Goal: Task Accomplishment & Management: Complete application form

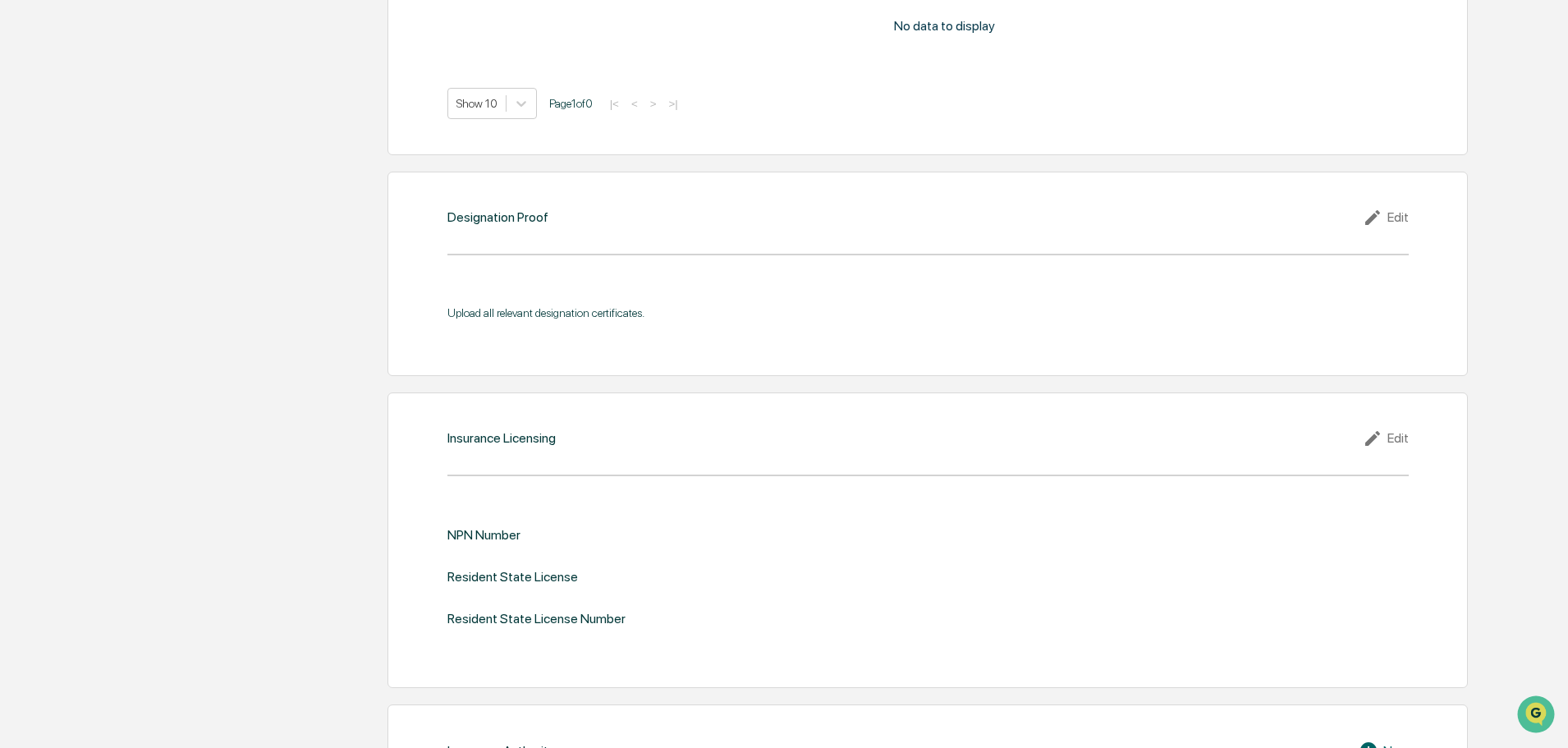
scroll to position [1994, 0]
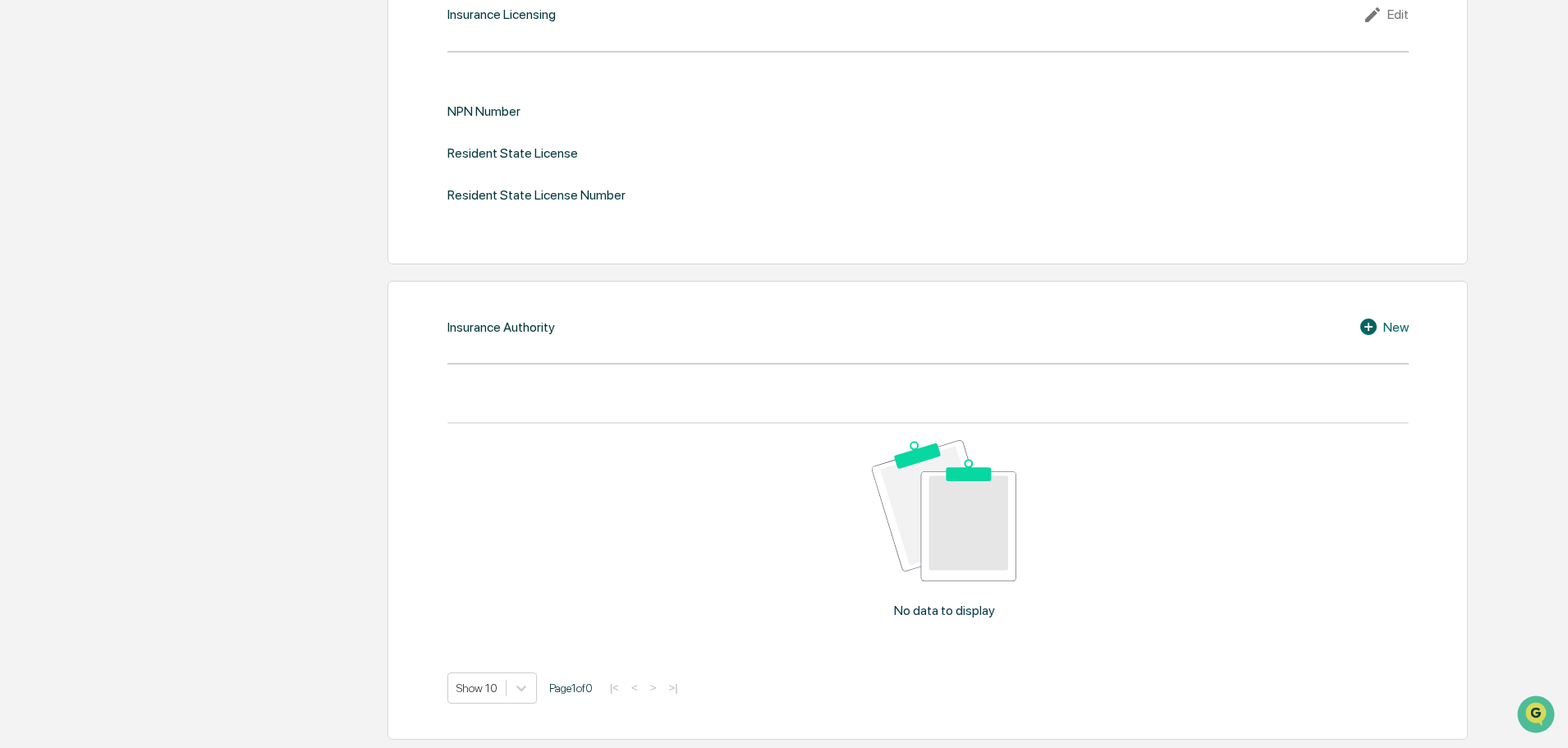
click at [946, 550] on img at bounding box center [944, 510] width 144 height 141
click at [1373, 326] on icon at bounding box center [1369, 327] width 17 height 17
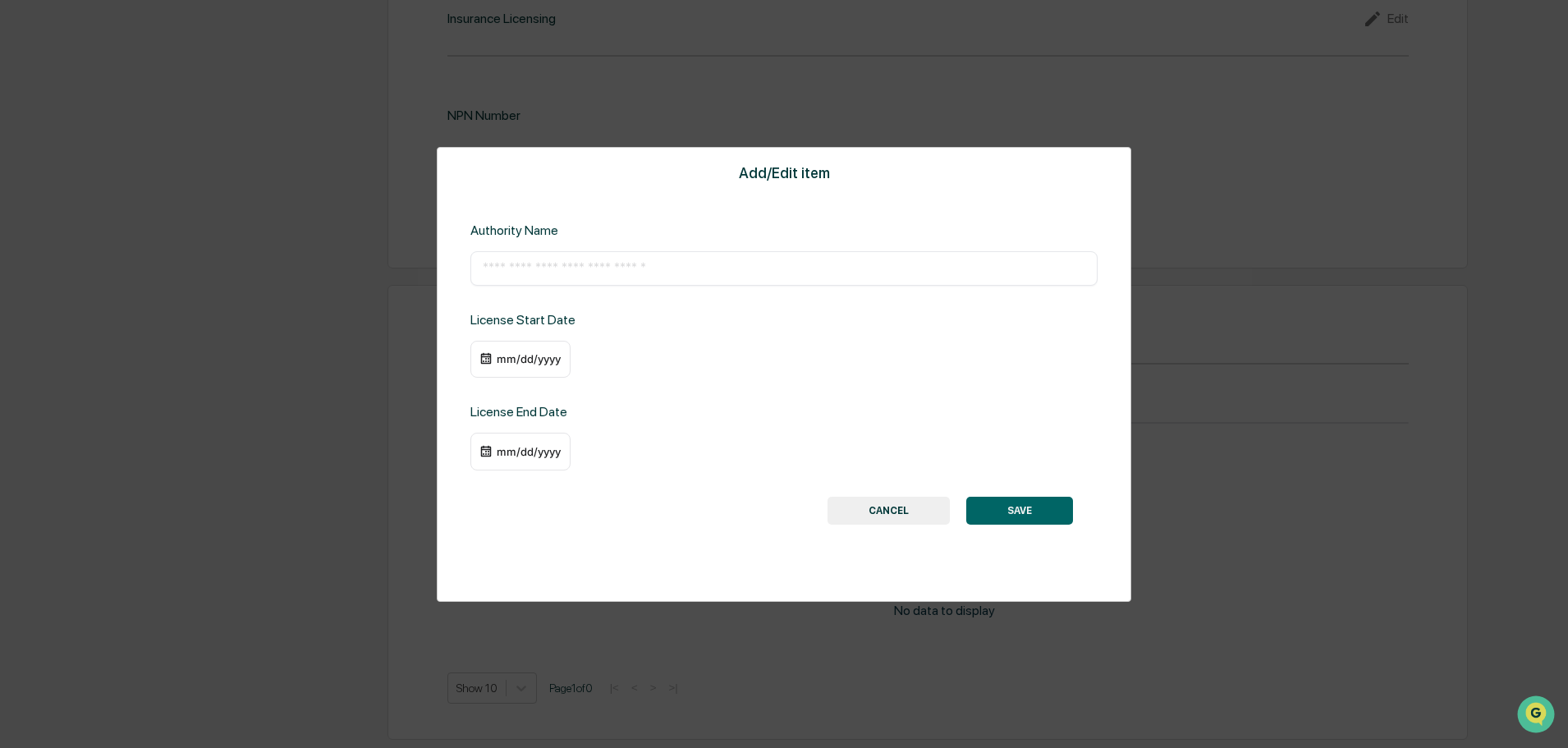
click at [615, 273] on input "text" at bounding box center [784, 268] width 603 height 17
click at [891, 489] on div "Add/Edit item Authority Name ​ License Start Date mm/dd/yyyy License End Date m…" at bounding box center [784, 374] width 695 height 455
click at [888, 510] on button "CANCEL" at bounding box center [889, 510] width 122 height 28
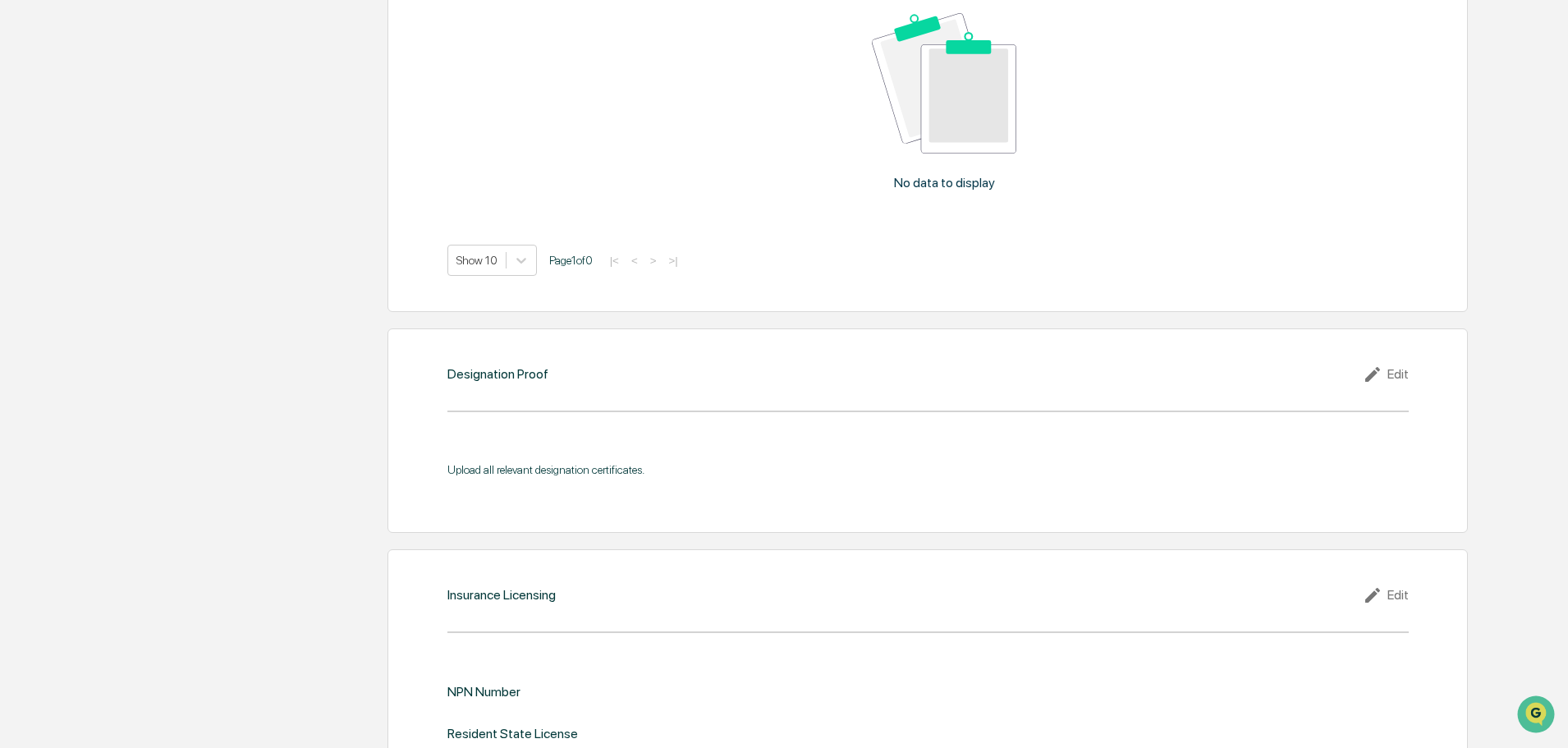
scroll to position [1412, 0]
click at [643, 392] on div "Designation Proof Edit Upload all relevant designation certificates." at bounding box center [928, 431] width 1081 height 204
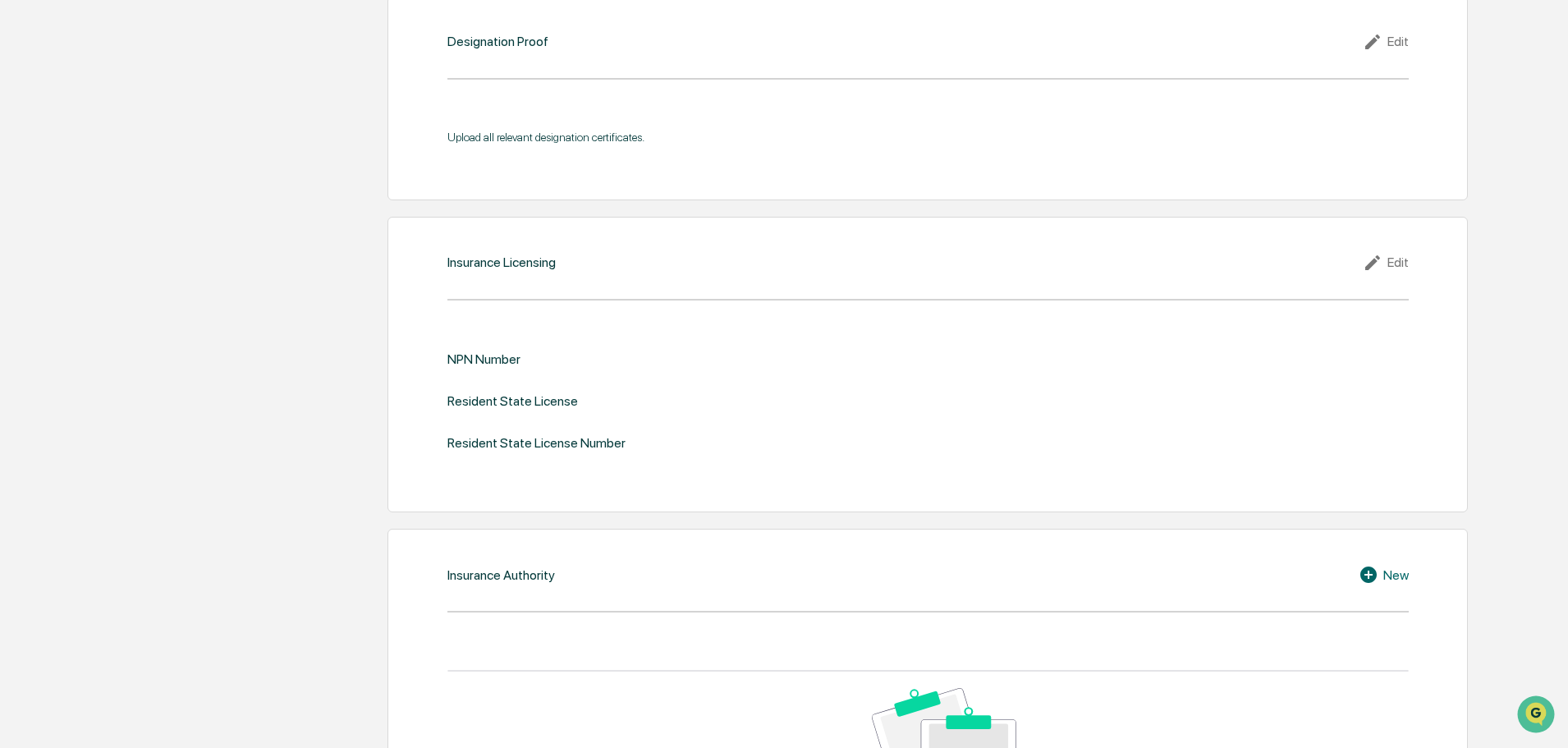
scroll to position [1789, 0]
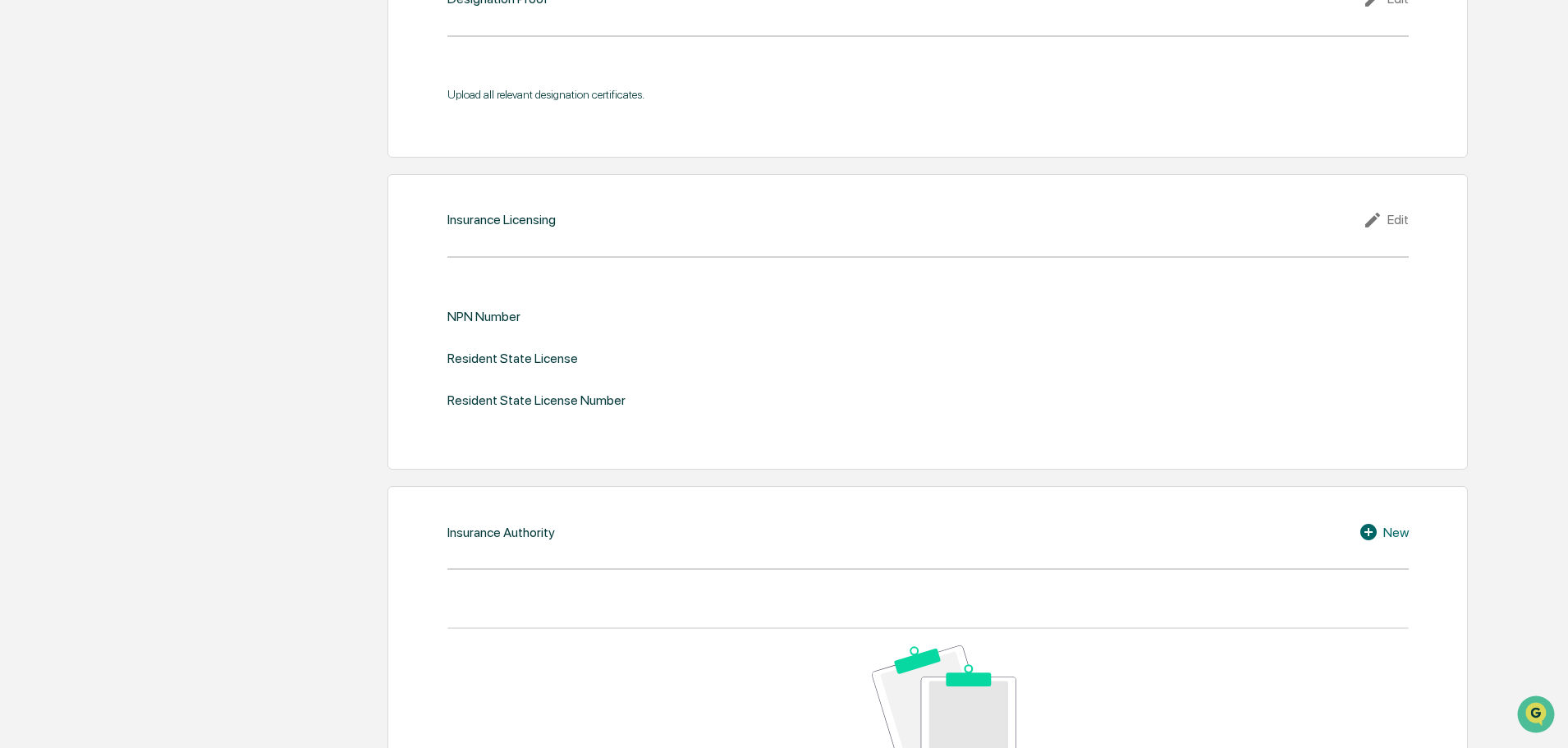
click at [1371, 224] on icon at bounding box center [1373, 220] width 15 height 15
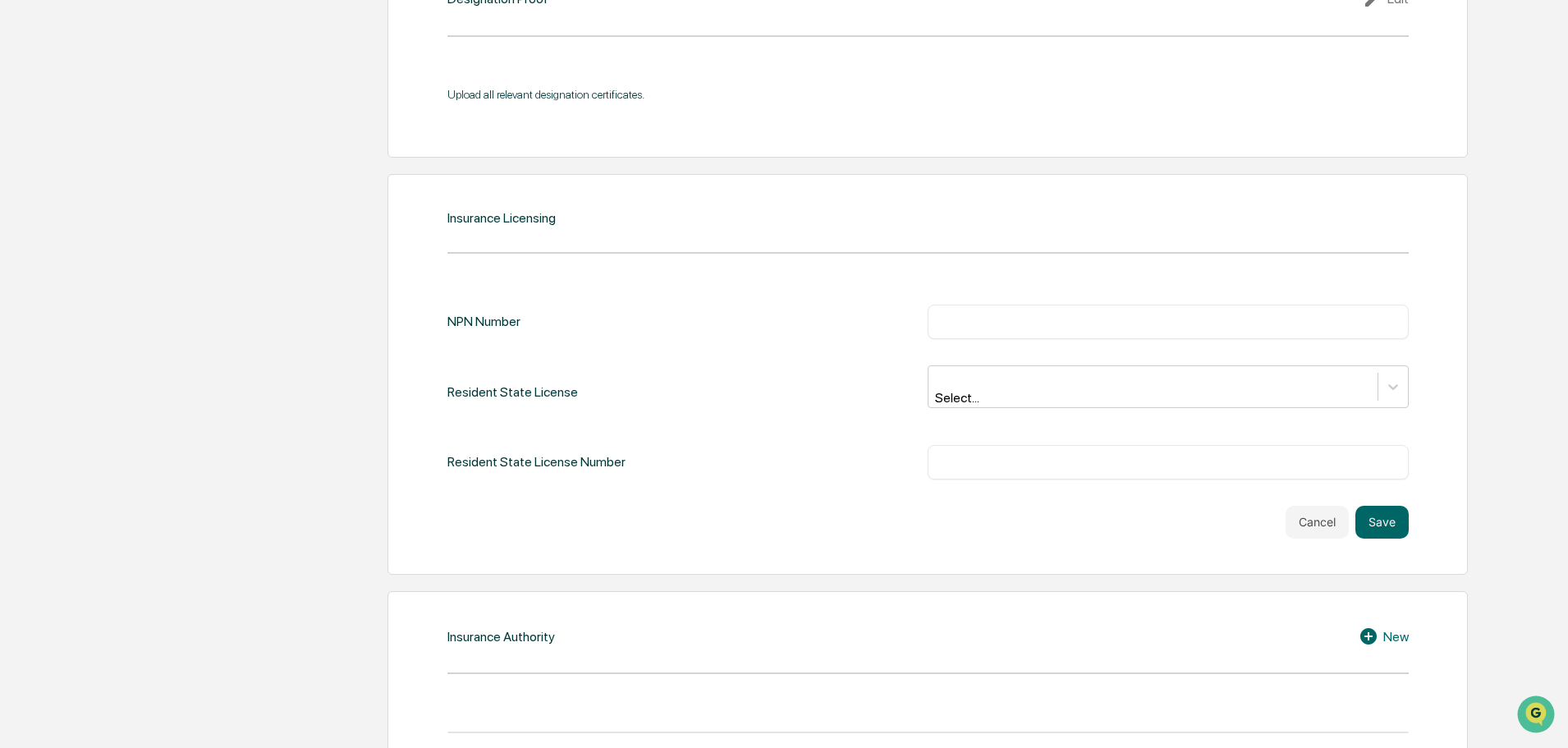
click at [981, 326] on input "text" at bounding box center [1168, 322] width 457 height 17
paste input "********"
type input "********"
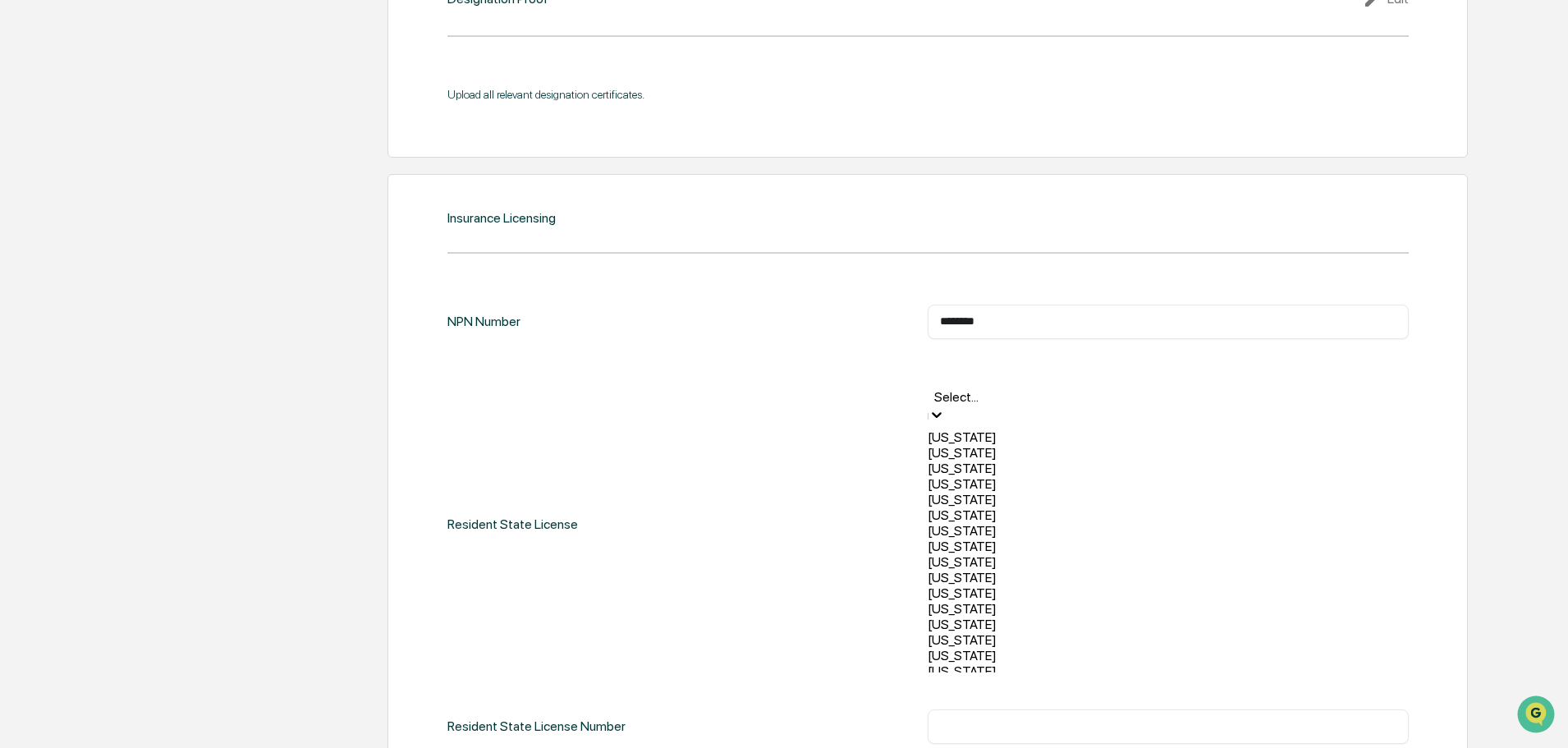
click at [971, 376] on div at bounding box center [1168, 378] width 465 height 19
click at [983, 523] on div "Colorado" at bounding box center [1169, 515] width 482 height 16
click at [829, 721] on div "Resident State License Number ​" at bounding box center [928, 739] width 961 height 35
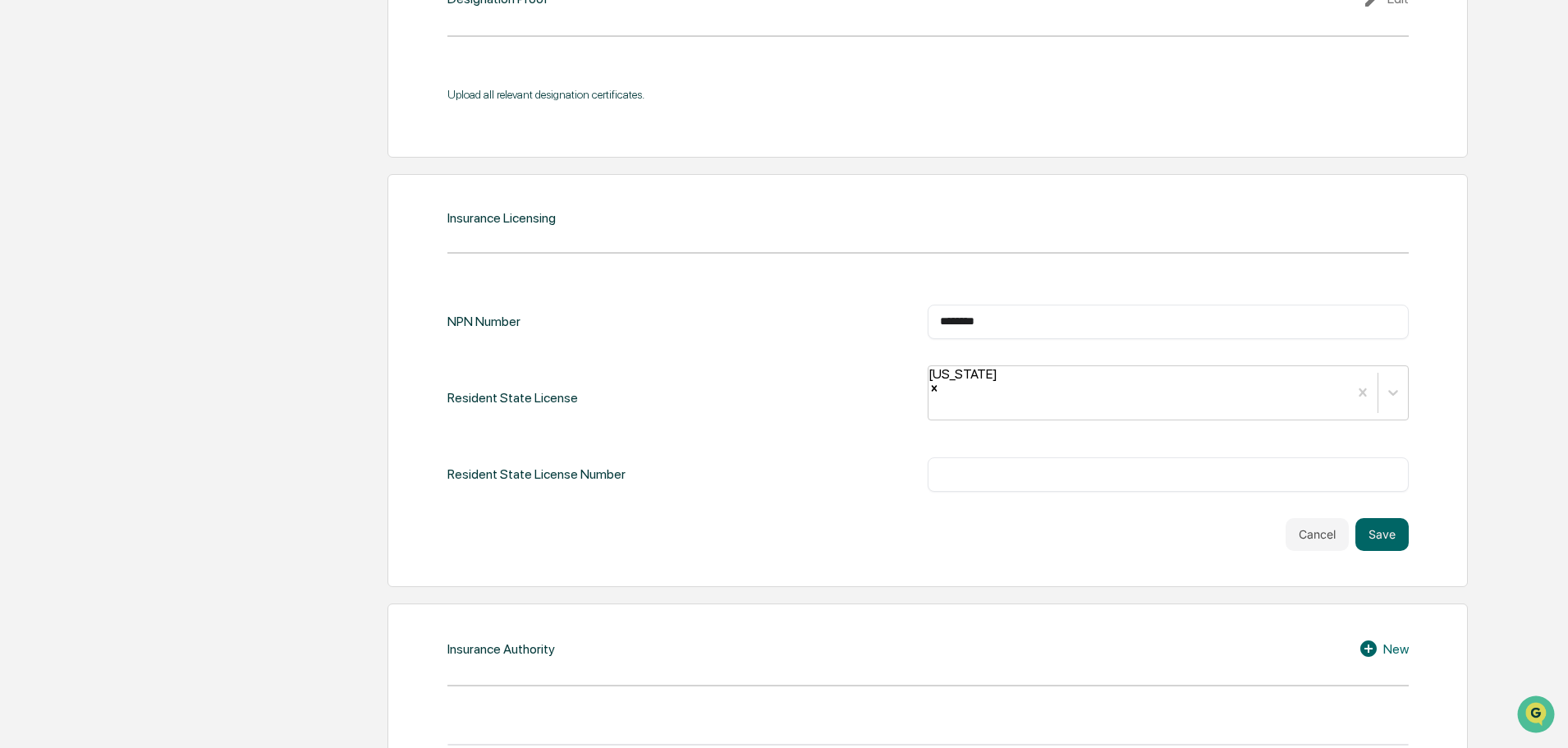
click at [982, 466] on input "text" at bounding box center [1168, 474] width 457 height 17
click at [933, 399] on div at bounding box center [931, 408] width 3 height 19
click at [815, 470] on div "NPN Number ******** ​ Resident State License Colorado Resident State License Nu…" at bounding box center [928, 427] width 961 height 246
click at [1018, 466] on input "text" at bounding box center [1168, 474] width 457 height 17
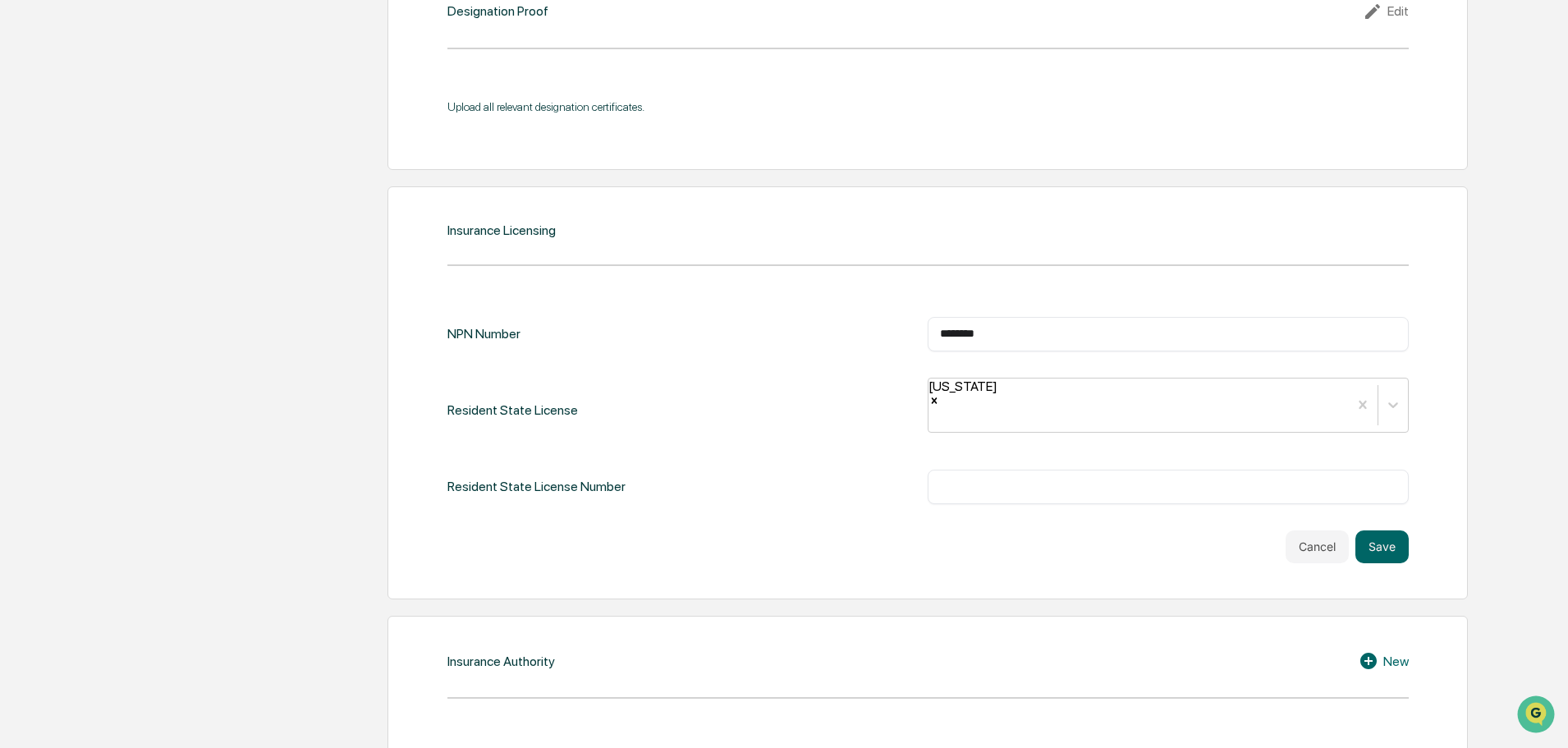
scroll to position [1759, 0]
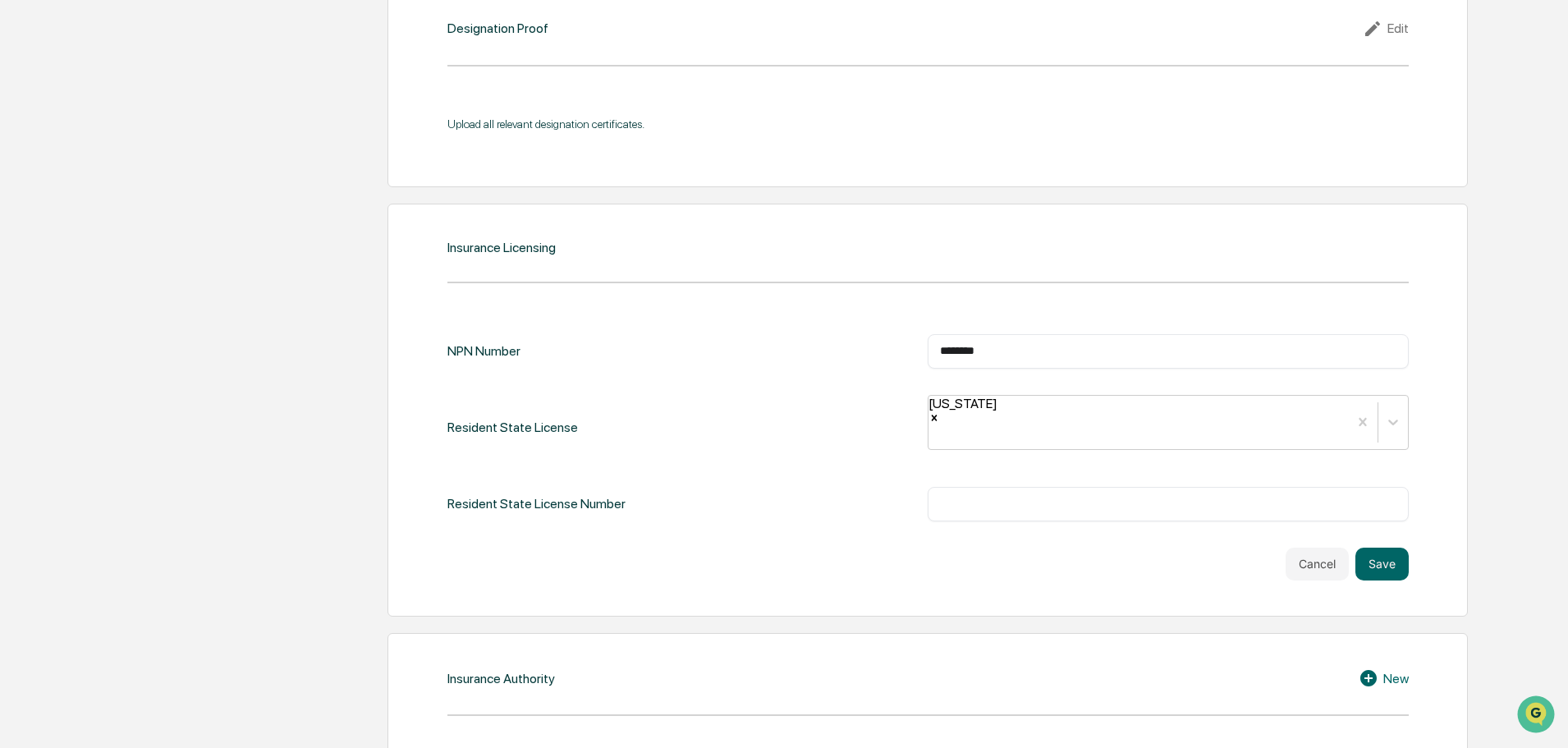
click at [973, 496] on input "text" at bounding box center [1168, 504] width 457 height 17
type input "******"
click at [1379, 548] on button "Save" at bounding box center [1382, 564] width 53 height 33
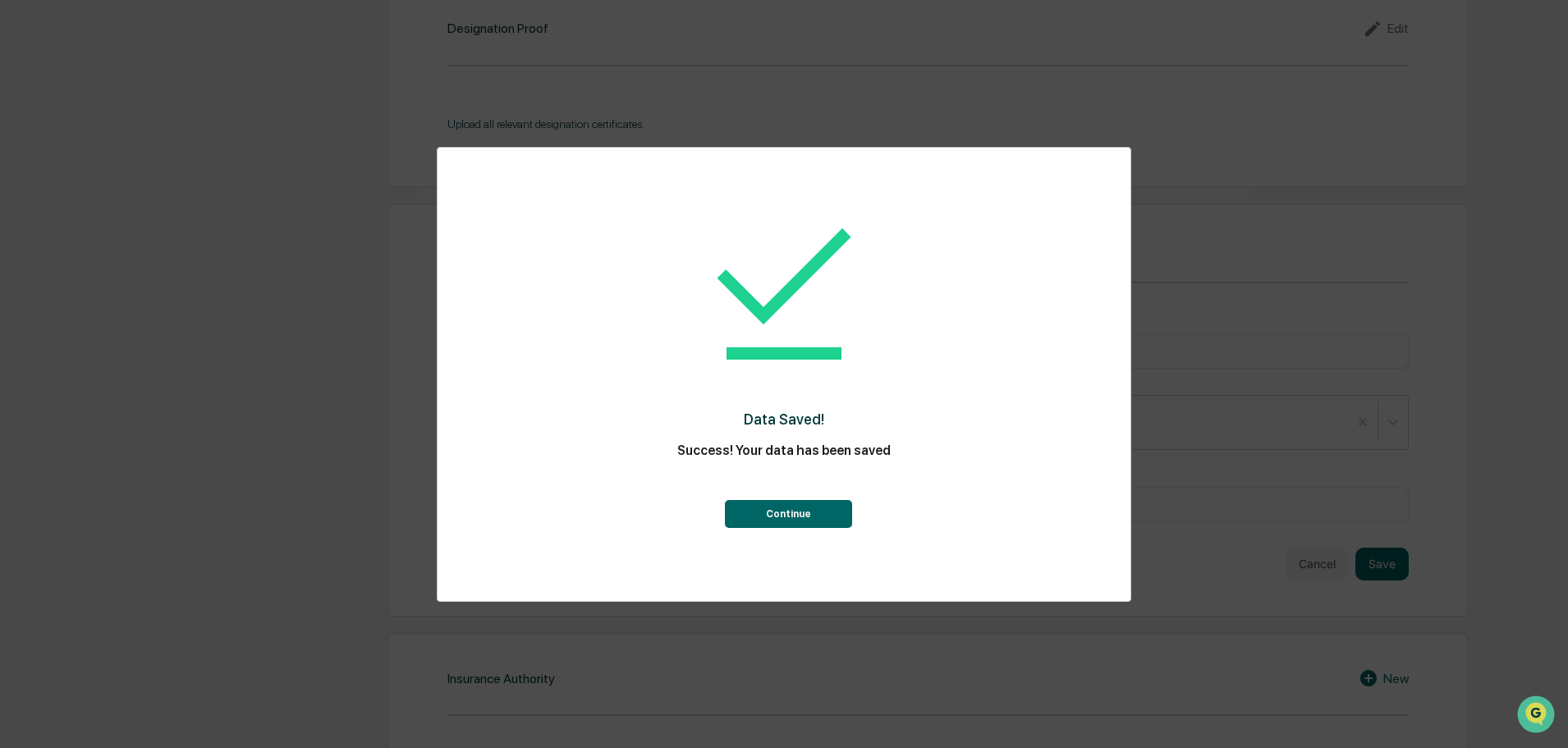
click at [760, 511] on button "Continue" at bounding box center [789, 514] width 127 height 28
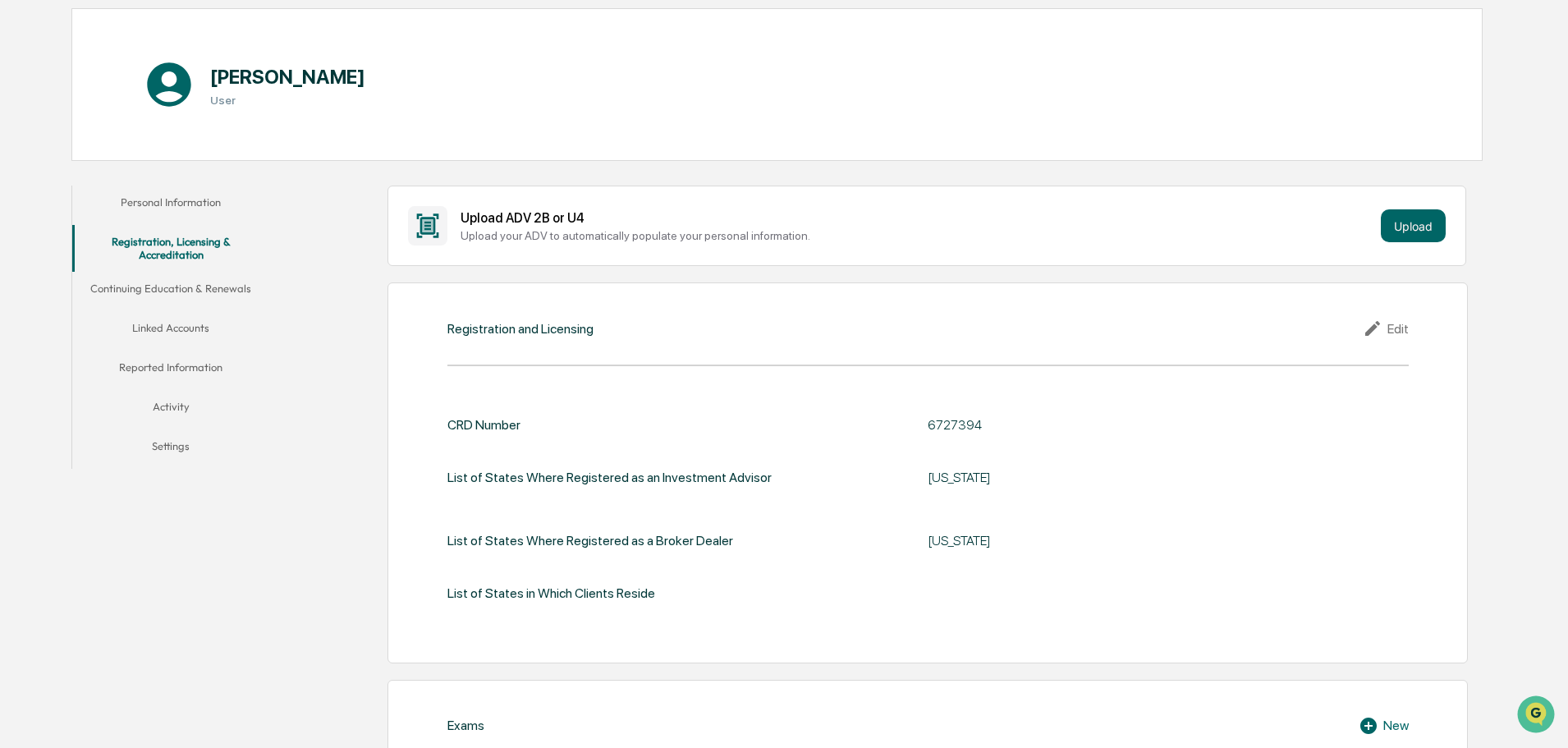
scroll to position [0, 0]
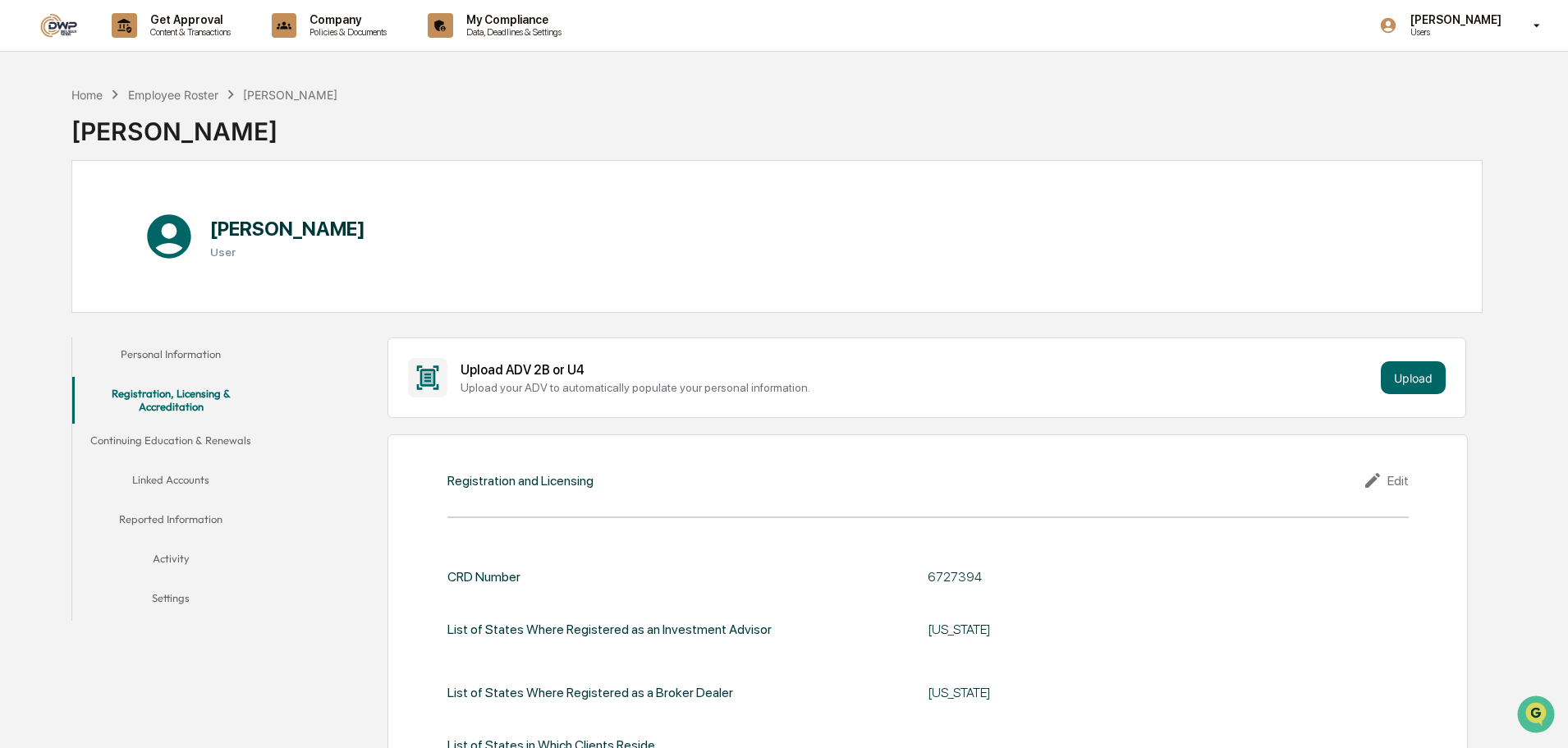
click at [172, 443] on button "Continuing Education & Renewals" at bounding box center [171, 443] width 197 height 40
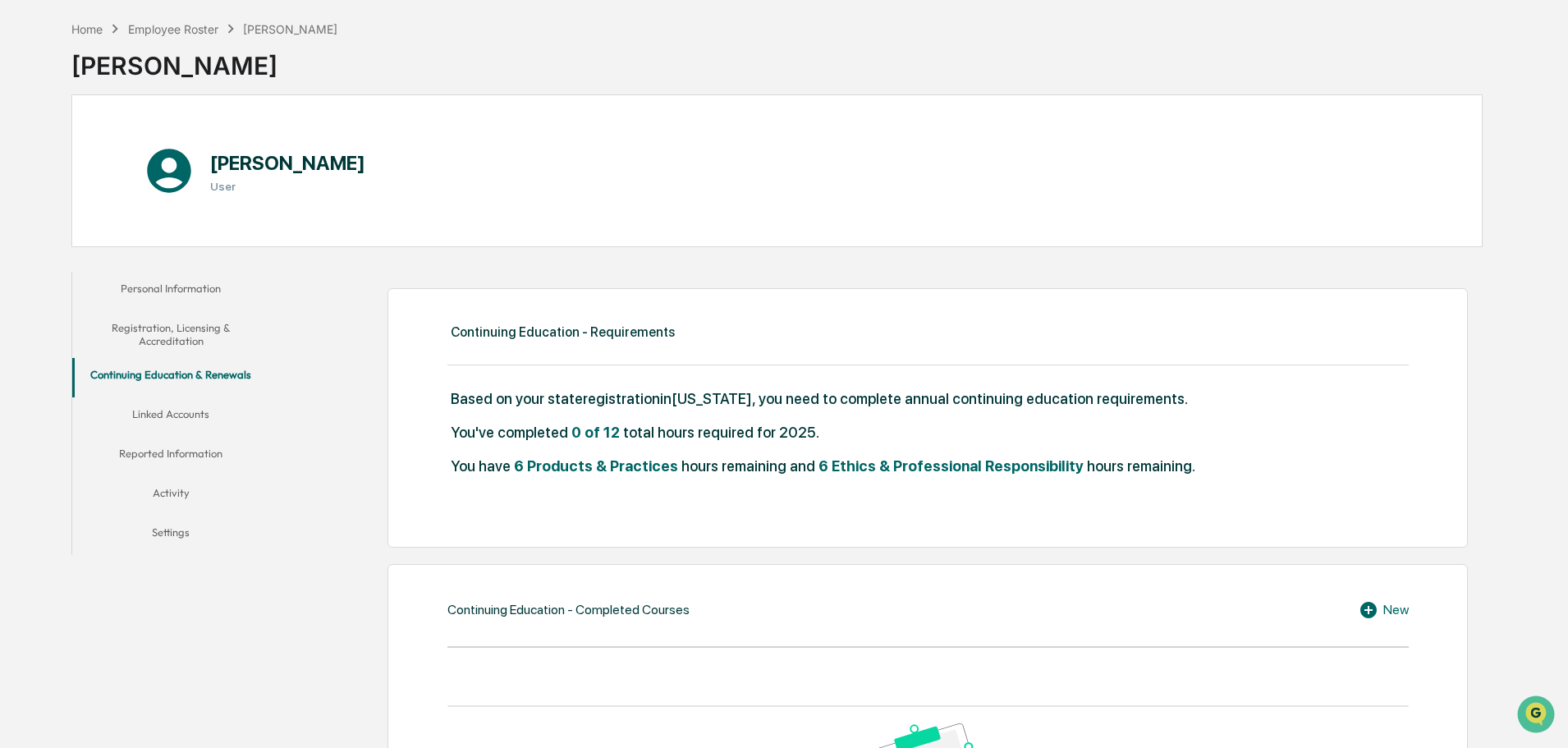
scroll to position [65, 0]
drag, startPoint x: 1207, startPoint y: 159, endPoint x: 1184, endPoint y: 170, distance: 25.5
click at [1207, 159] on div "Sam Syed User" at bounding box center [778, 172] width 1412 height 153
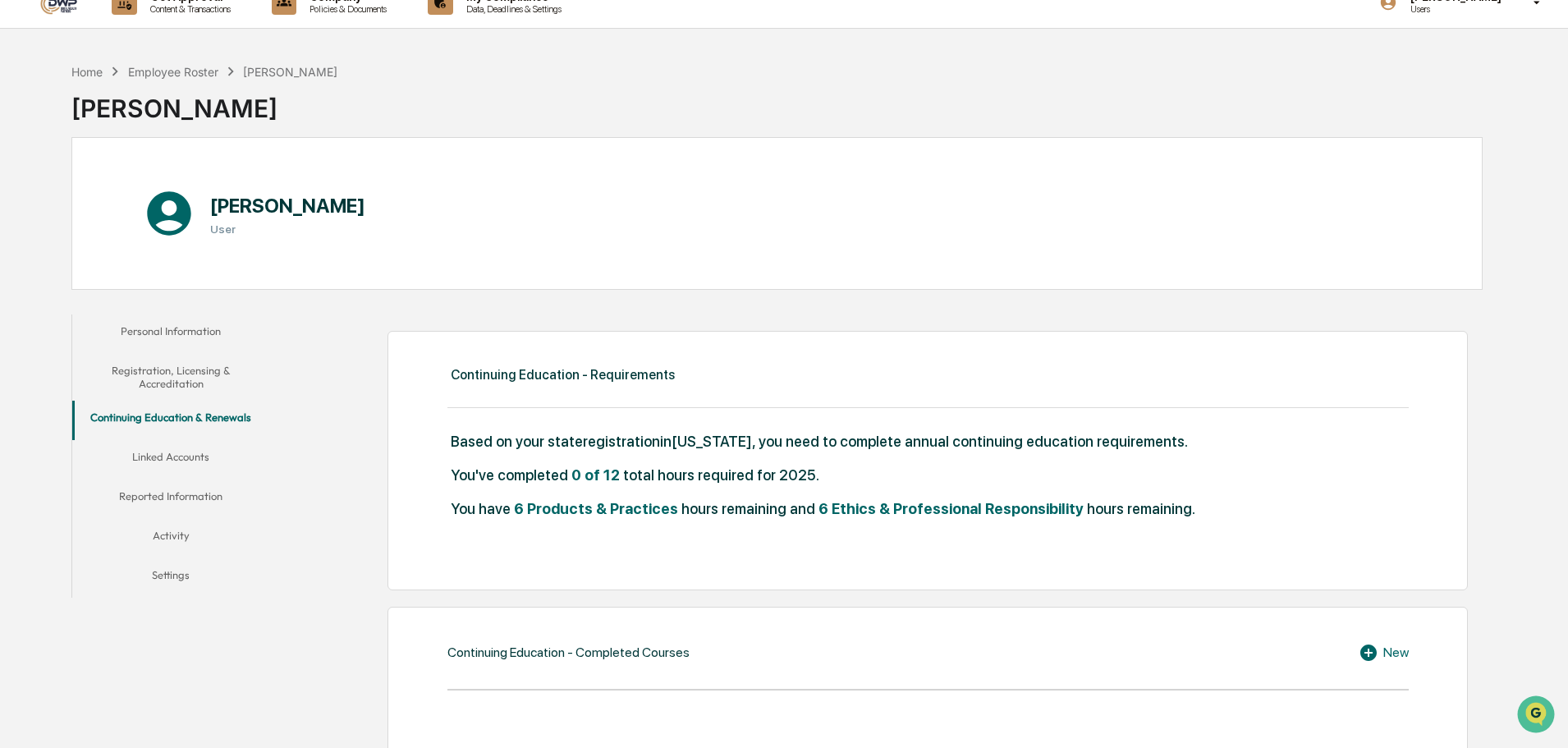
scroll to position [0, 0]
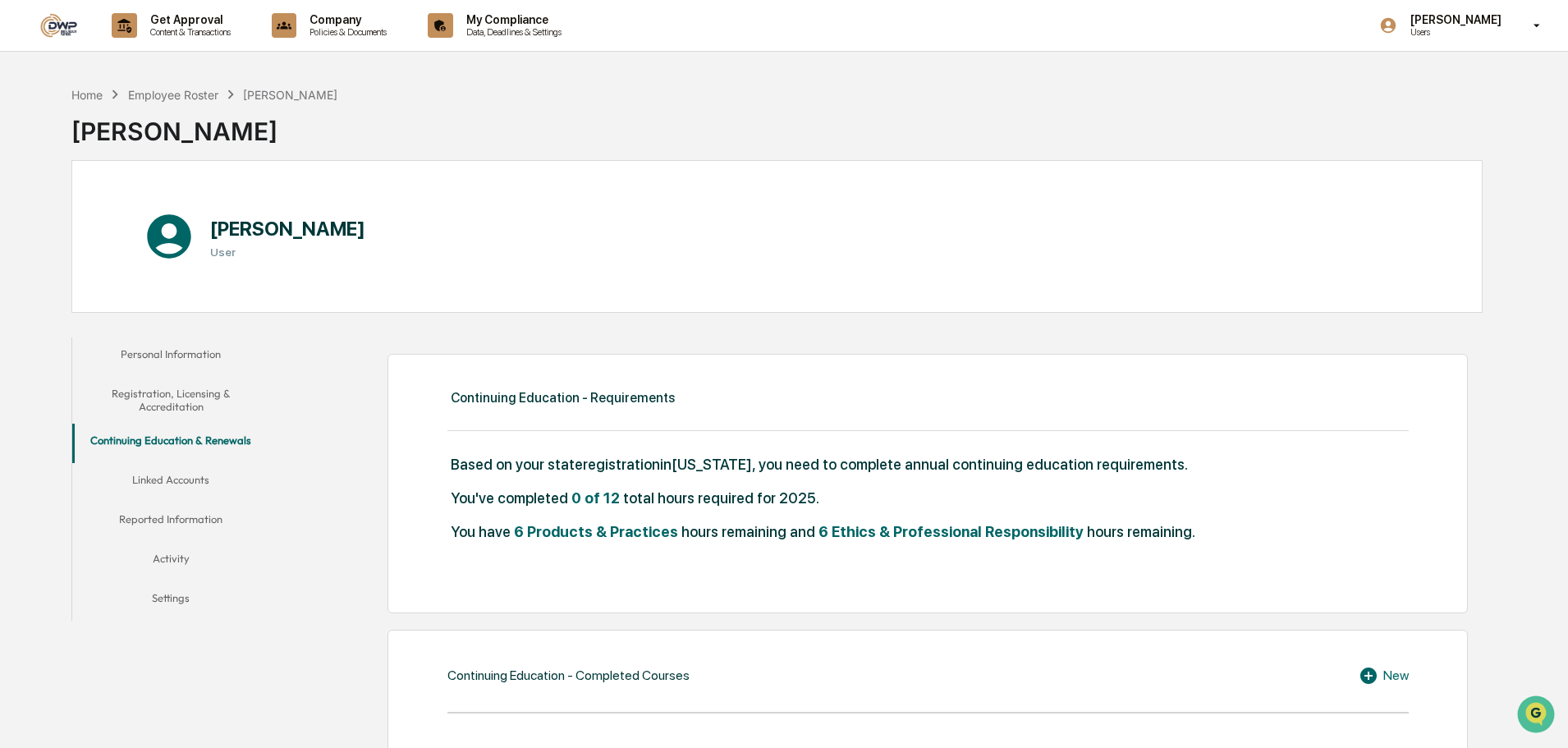
click at [173, 481] on button "Linked Accounts" at bounding box center [171, 482] width 197 height 40
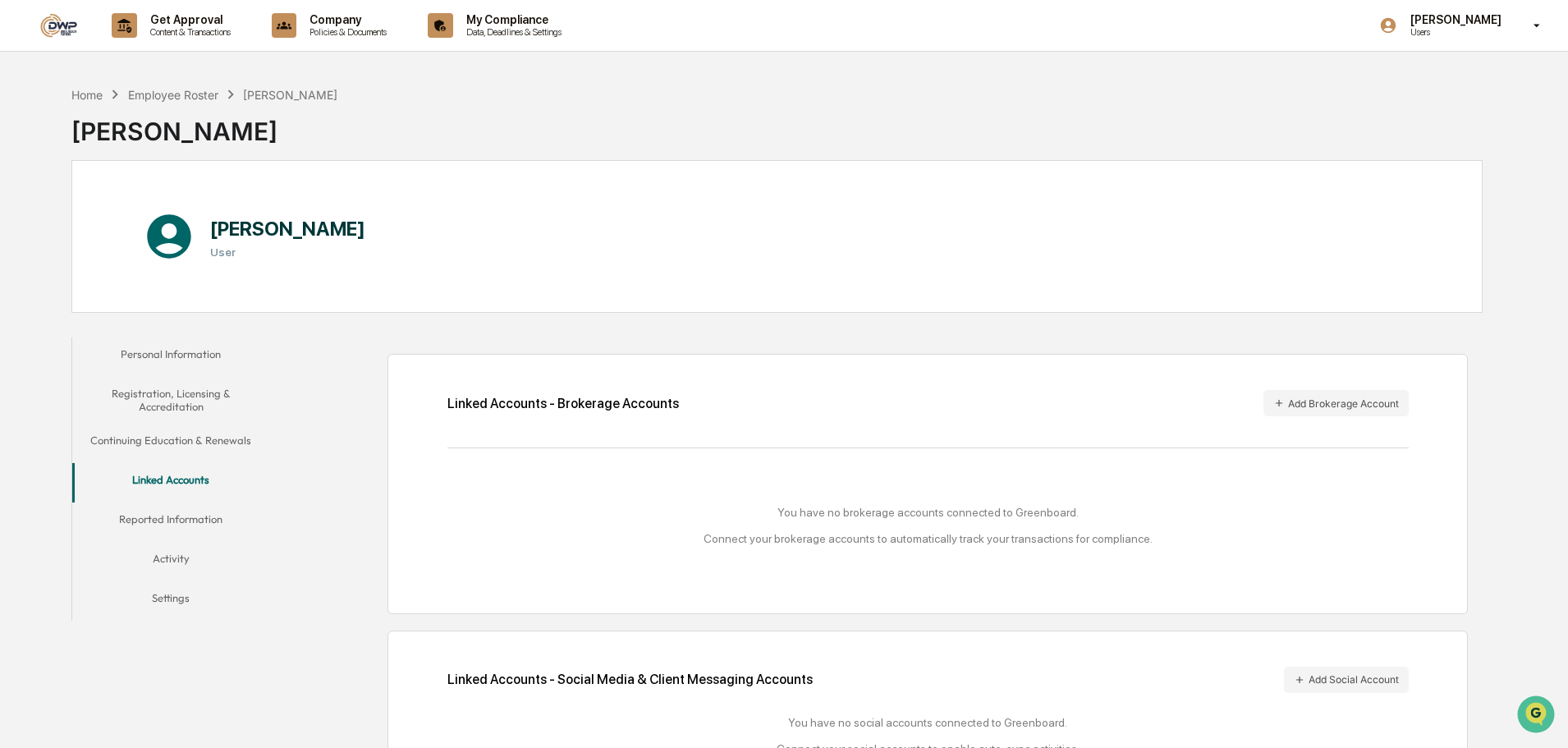
scroll to position [78, 0]
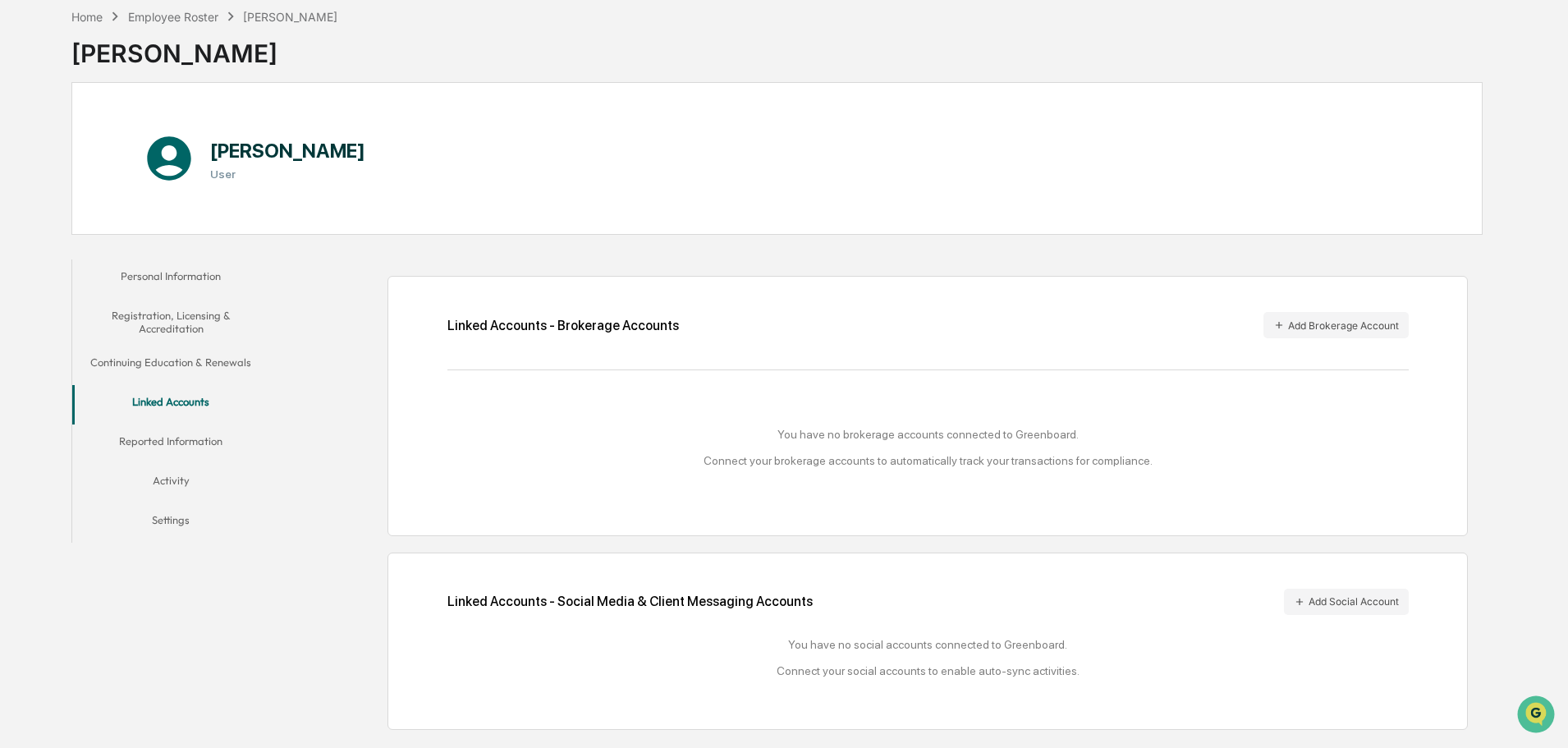
click at [163, 447] on button "Reported Information" at bounding box center [171, 444] width 197 height 40
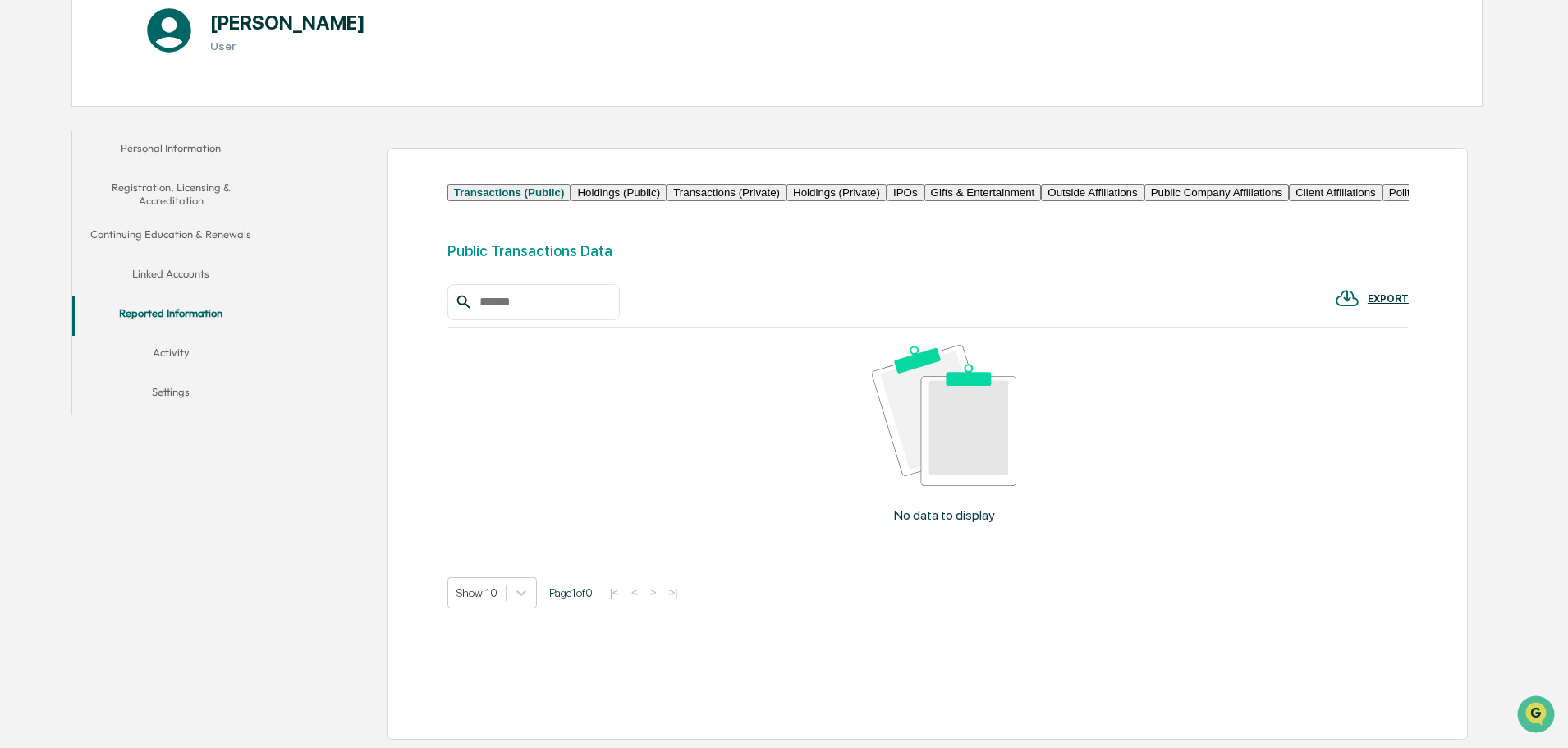
scroll to position [265, 0]
click at [1382, 184] on button "Political Contributions" at bounding box center [1441, 192] width 119 height 17
click at [916, 184] on button "IPOs" at bounding box center [897, 192] width 38 height 17
click at [1136, 184] on button "Outside Affiliations" at bounding box center [1085, 192] width 103 height 17
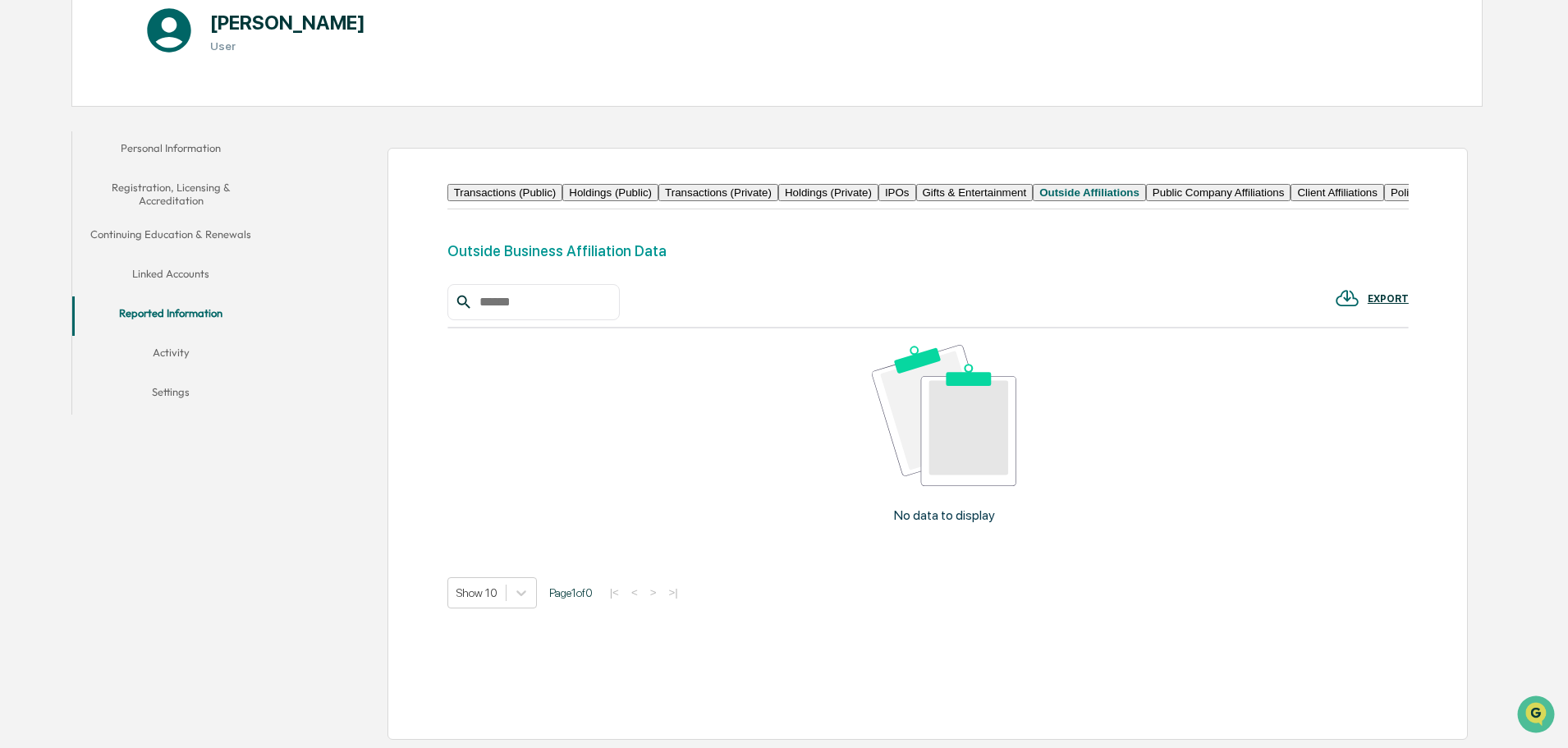
click at [544, 312] on input "text" at bounding box center [543, 301] width 140 height 21
type input "**********"
click at [460, 312] on icon at bounding box center [464, 302] width 18 height 18
drag, startPoint x: 581, startPoint y: 334, endPoint x: 415, endPoint y: 334, distance: 166.0
click at [415, 334] on div "**********" at bounding box center [928, 444] width 1081 height 592
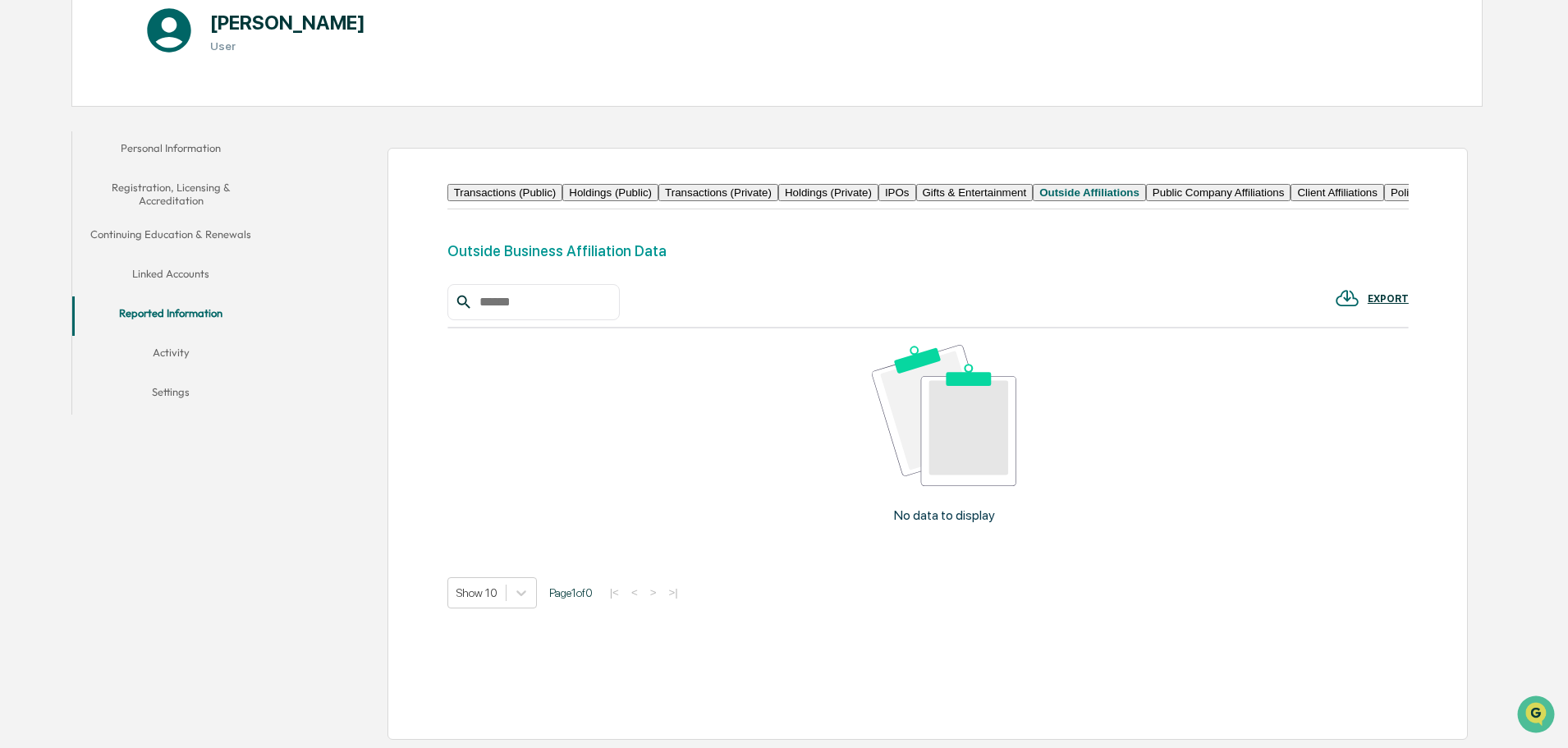
drag, startPoint x: 597, startPoint y: 471, endPoint x: 663, endPoint y: 470, distance: 66.0
click at [623, 470] on div "No data to display" at bounding box center [945, 439] width 994 height 223
click at [933, 473] on img at bounding box center [944, 414] width 144 height 141
click at [474, 312] on input "text" at bounding box center [543, 301] width 140 height 21
click at [462, 309] on icon at bounding box center [463, 302] width 13 height 13
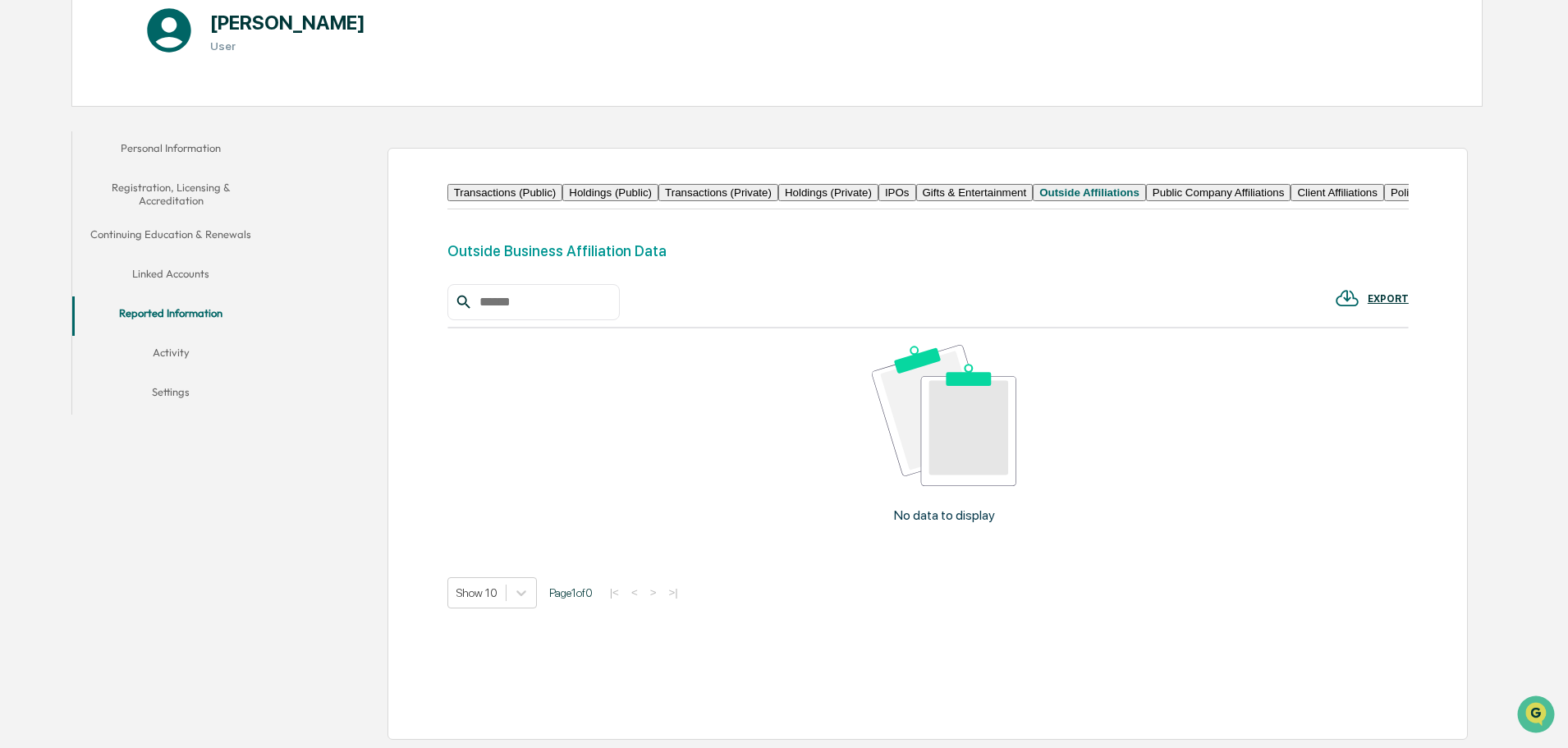
click at [185, 335] on button "Activity" at bounding box center [171, 355] width 197 height 40
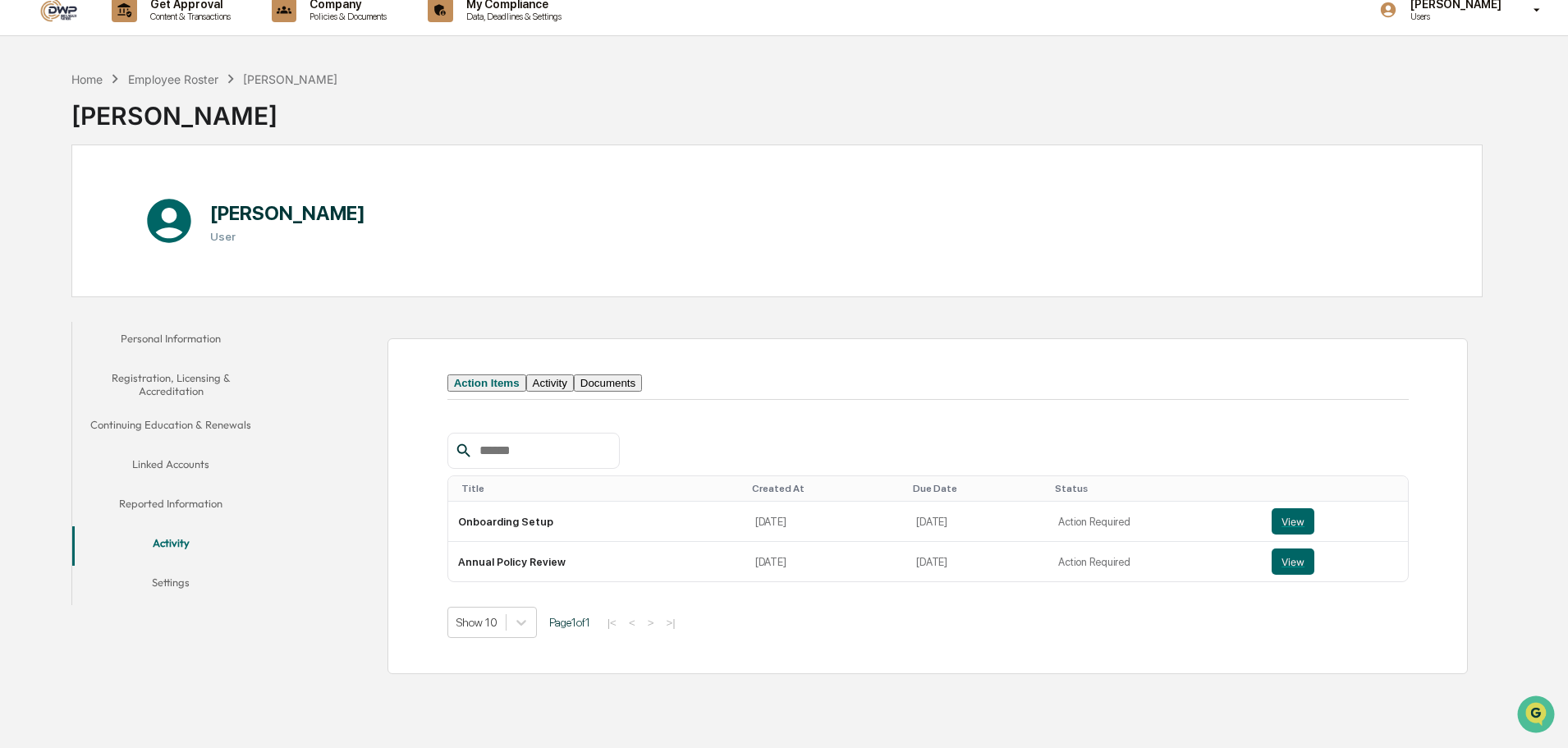
scroll to position [8, 0]
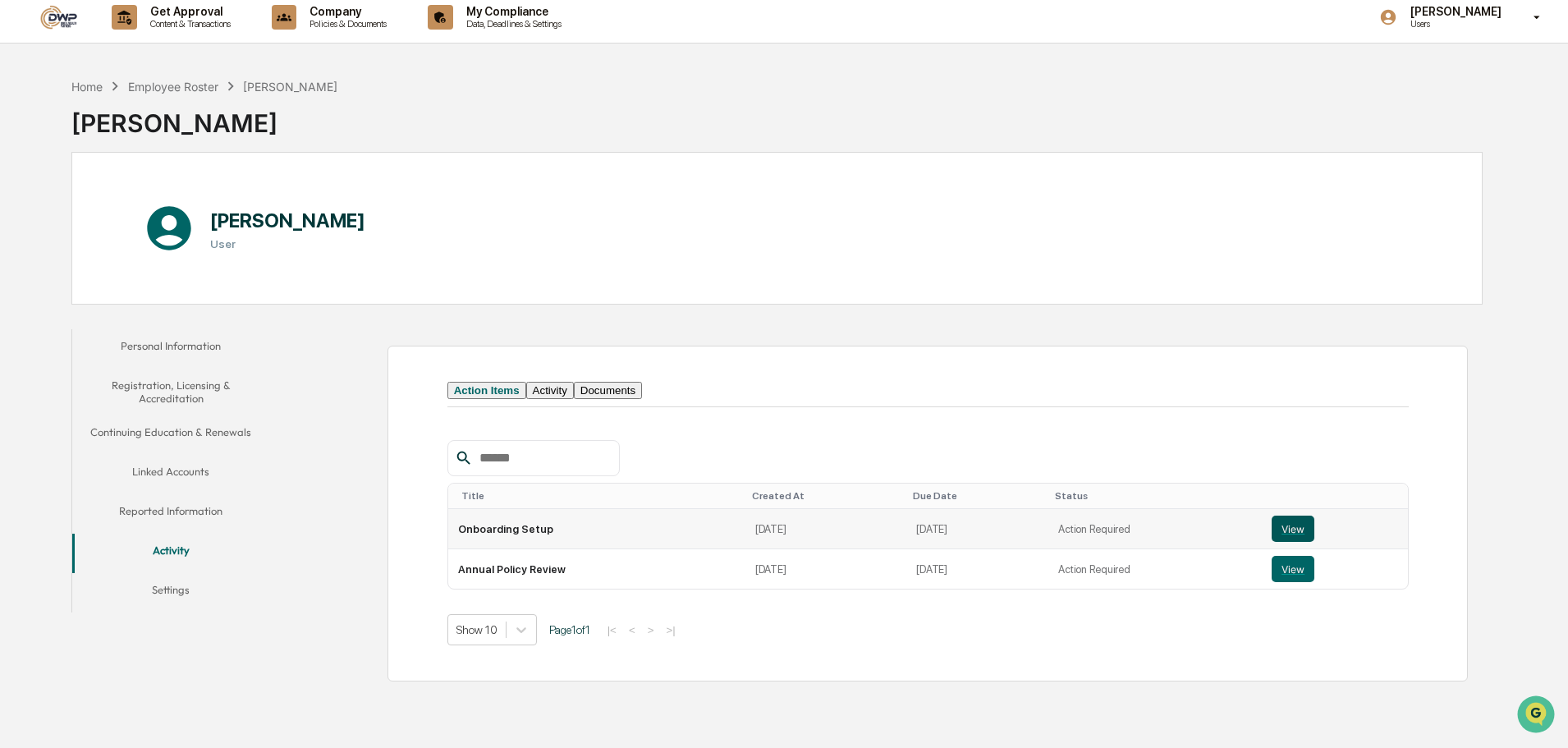
click at [1277, 542] on button "View" at bounding box center [1293, 528] width 42 height 27
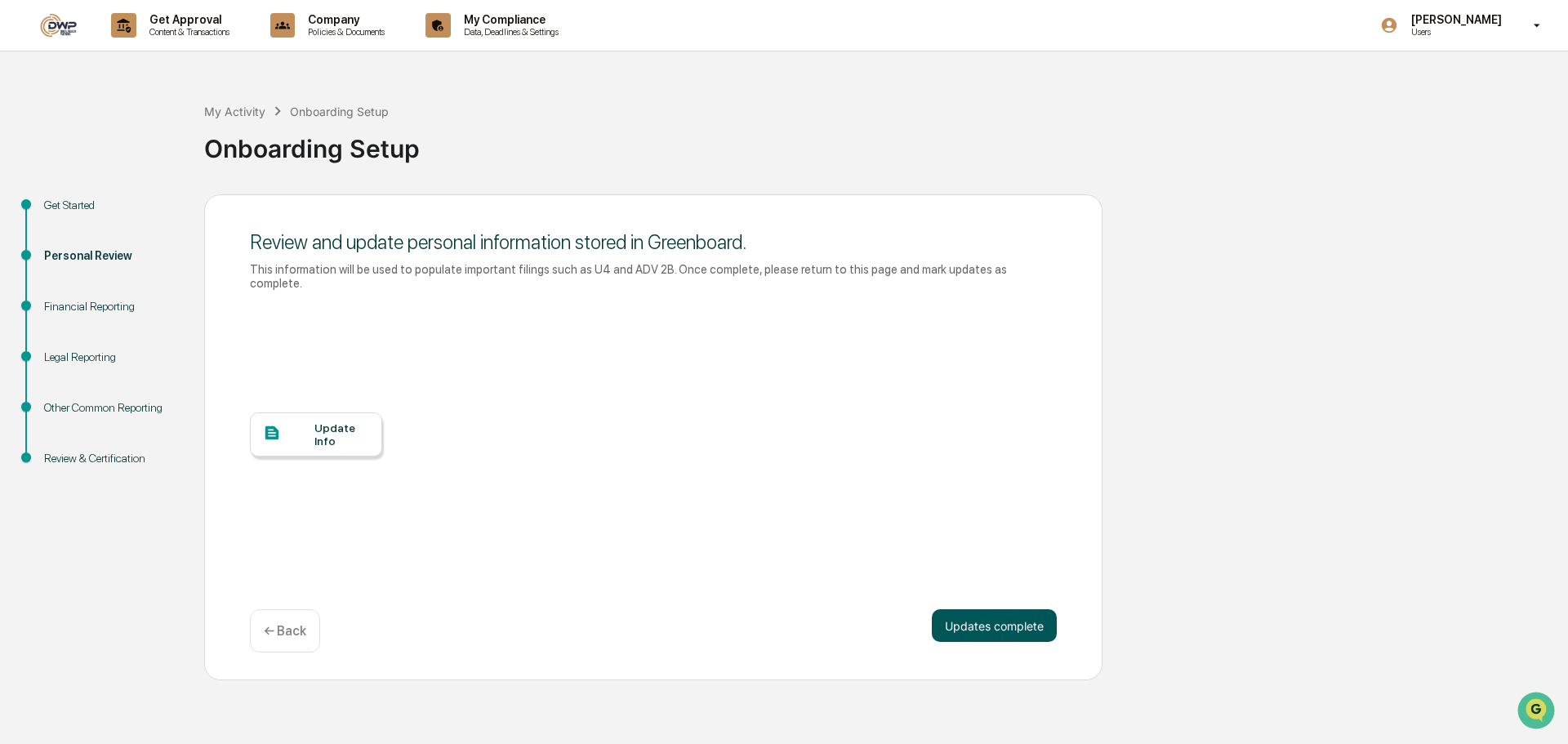
click at [987, 616] on button "Updates complete" at bounding box center [994, 625] width 125 height 33
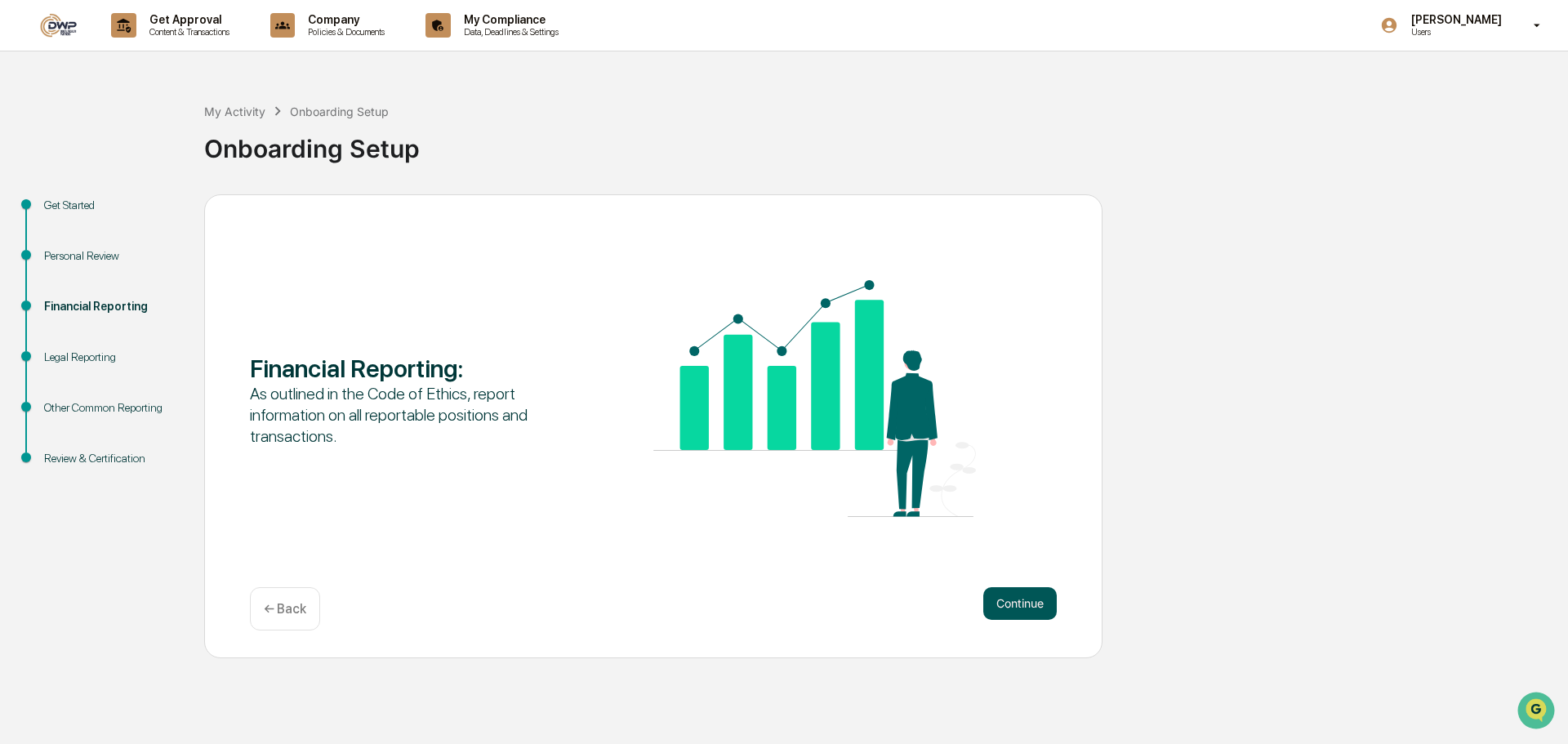
click at [997, 599] on button "Continue" at bounding box center [1020, 603] width 73 height 33
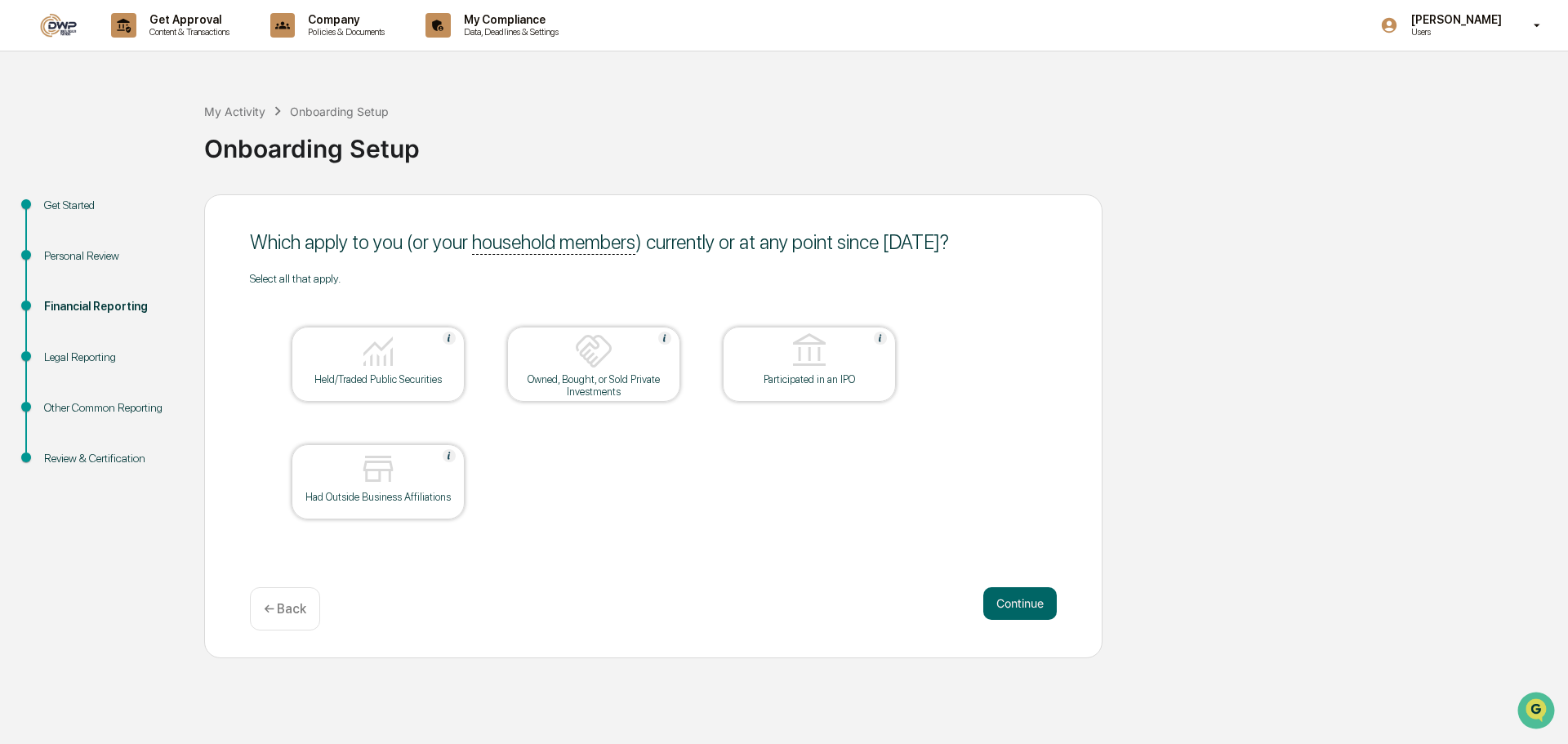
click at [383, 497] on div "Had Outside Business Affiliations" at bounding box center [378, 496] width 147 height 12
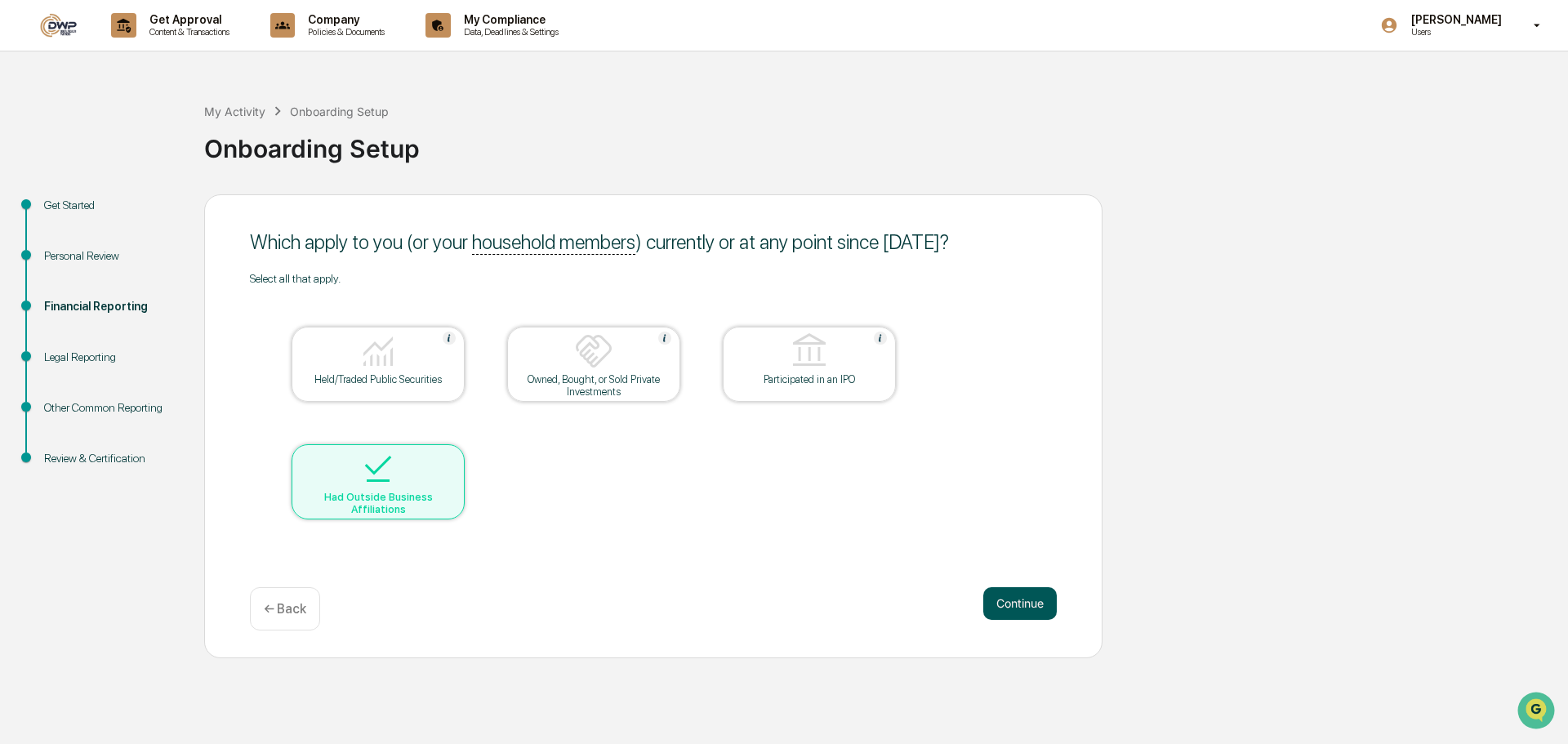
click at [1030, 602] on button "Continue" at bounding box center [1020, 603] width 73 height 33
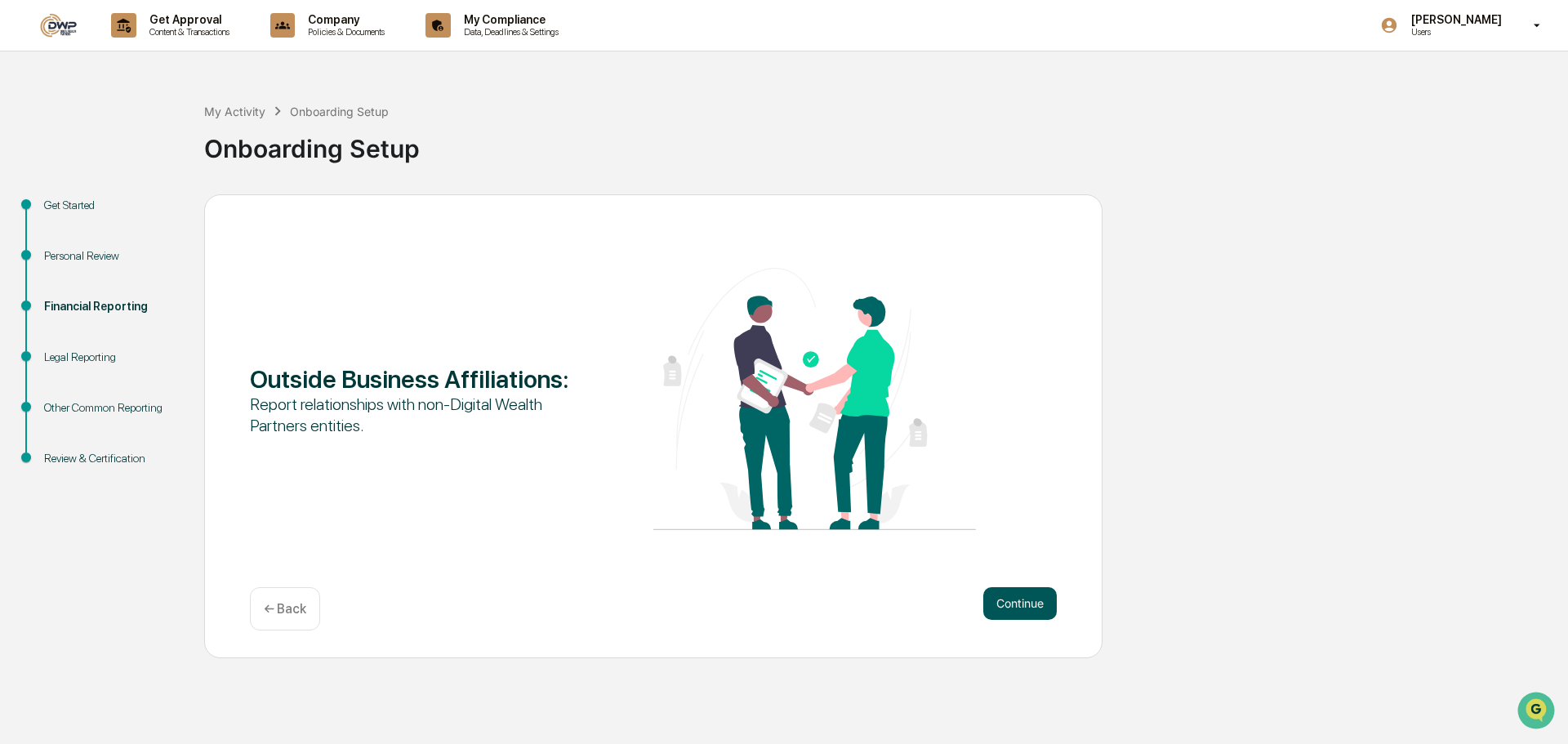
click at [1030, 603] on button "Continue" at bounding box center [1020, 603] width 73 height 33
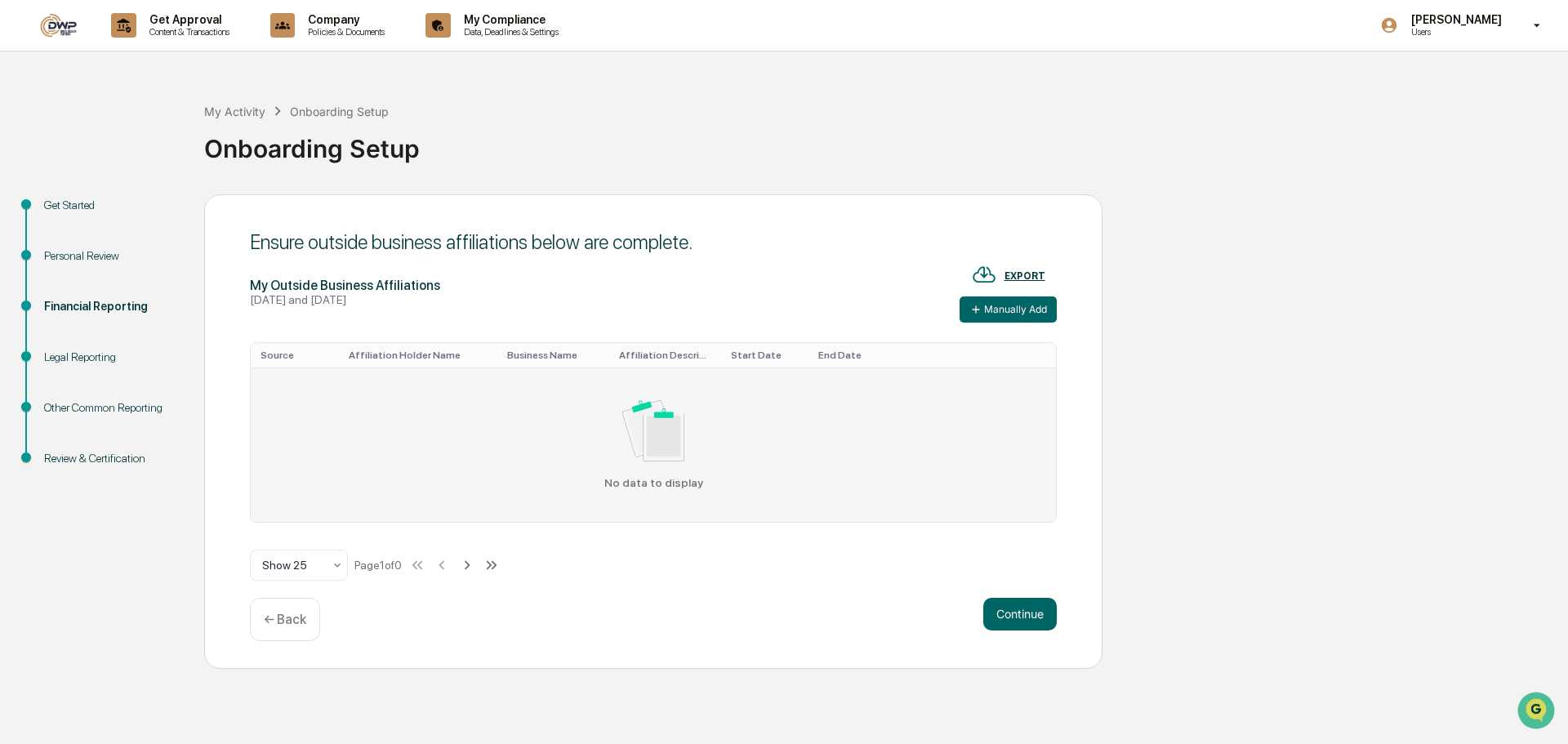
click at [469, 437] on div "No data to display" at bounding box center [653, 444] width 785 height 89
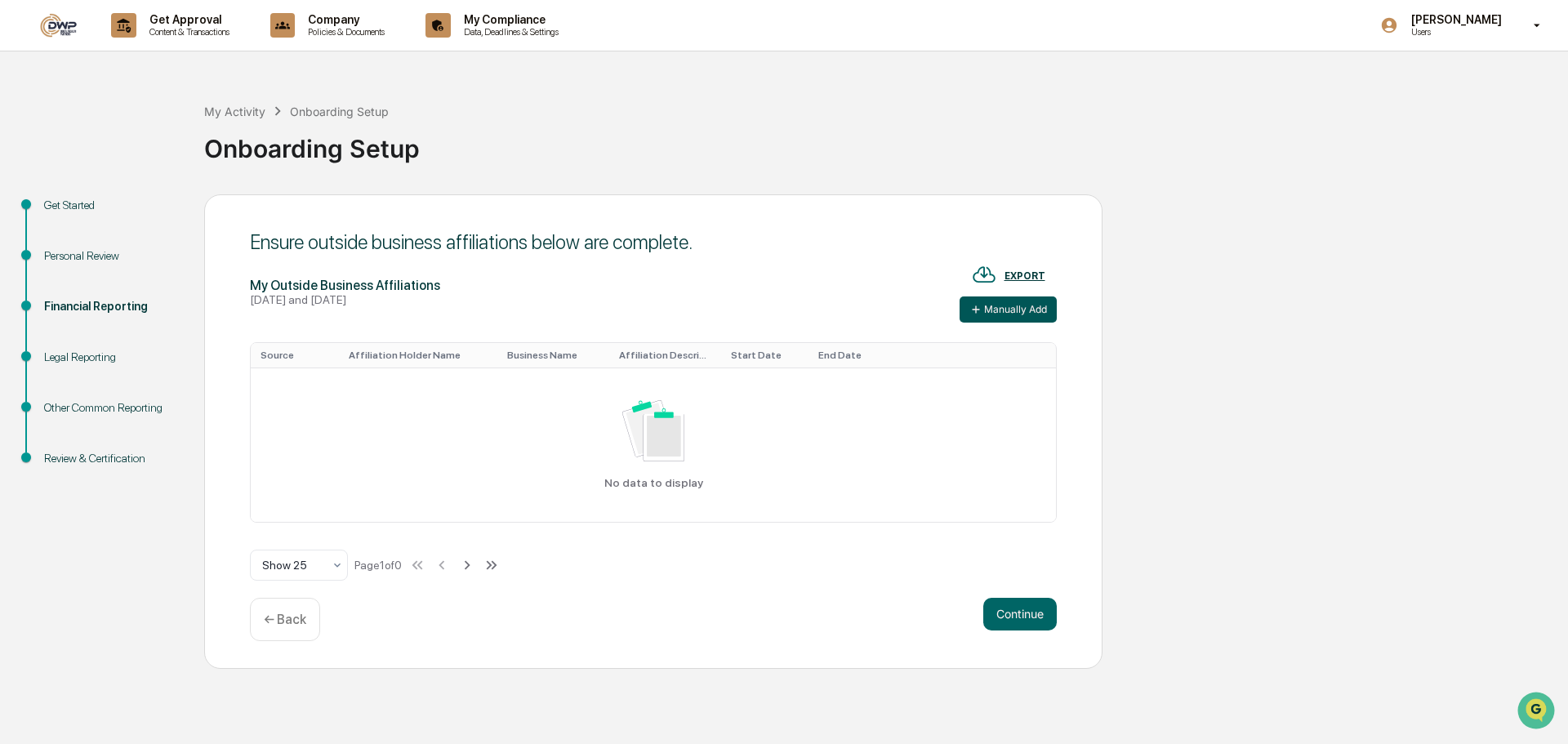
click at [1007, 308] on button "Manually Add" at bounding box center [1008, 309] width 97 height 27
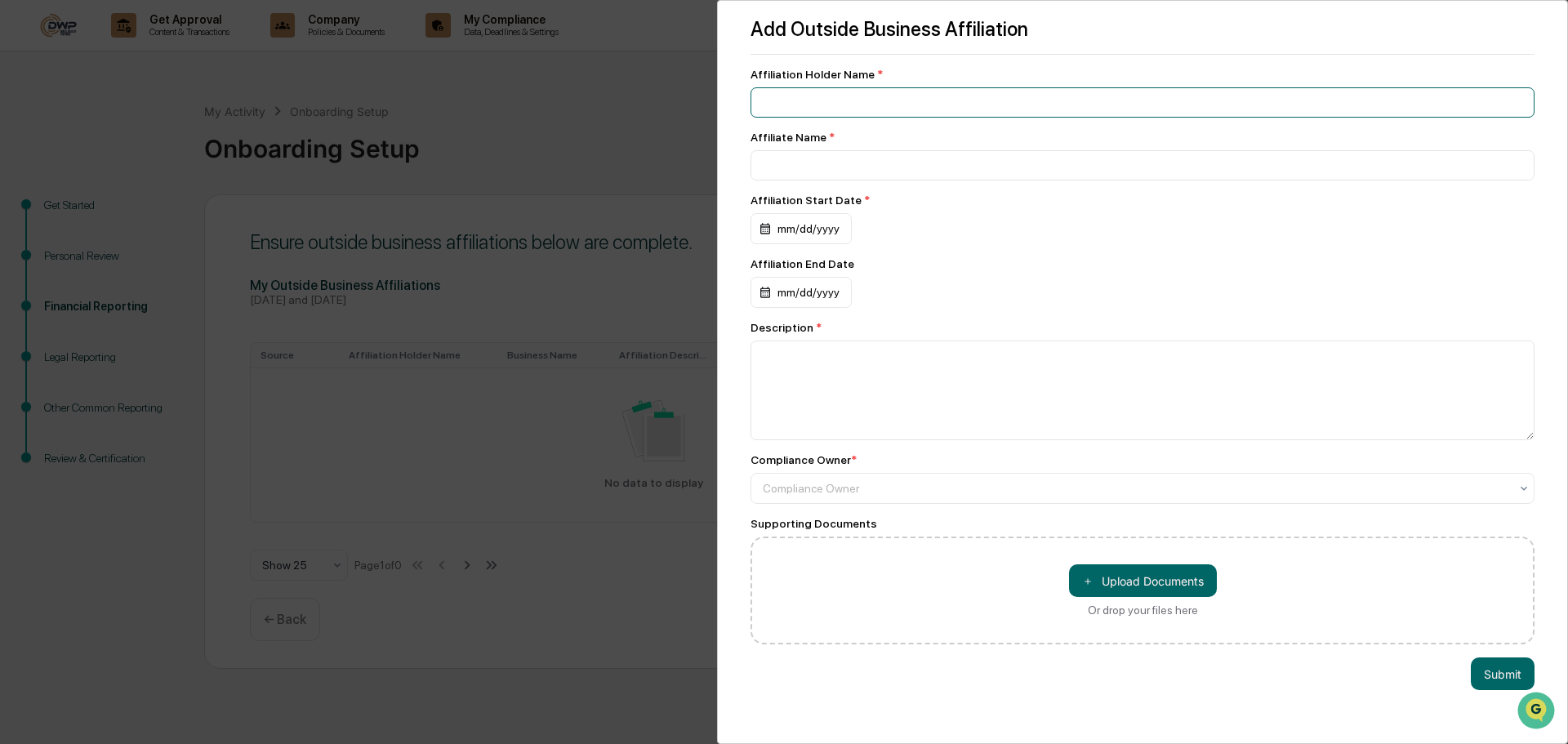
click at [854, 111] on input at bounding box center [1143, 102] width 784 height 30
drag, startPoint x: 888, startPoint y: 96, endPoint x: 517, endPoint y: 102, distance: 371.0
click at [517, 102] on div "**********" at bounding box center [784, 372] width 1568 height 744
click at [817, 159] on input at bounding box center [1143, 165] width 784 height 30
click at [877, 73] on span "*" at bounding box center [880, 74] width 5 height 13
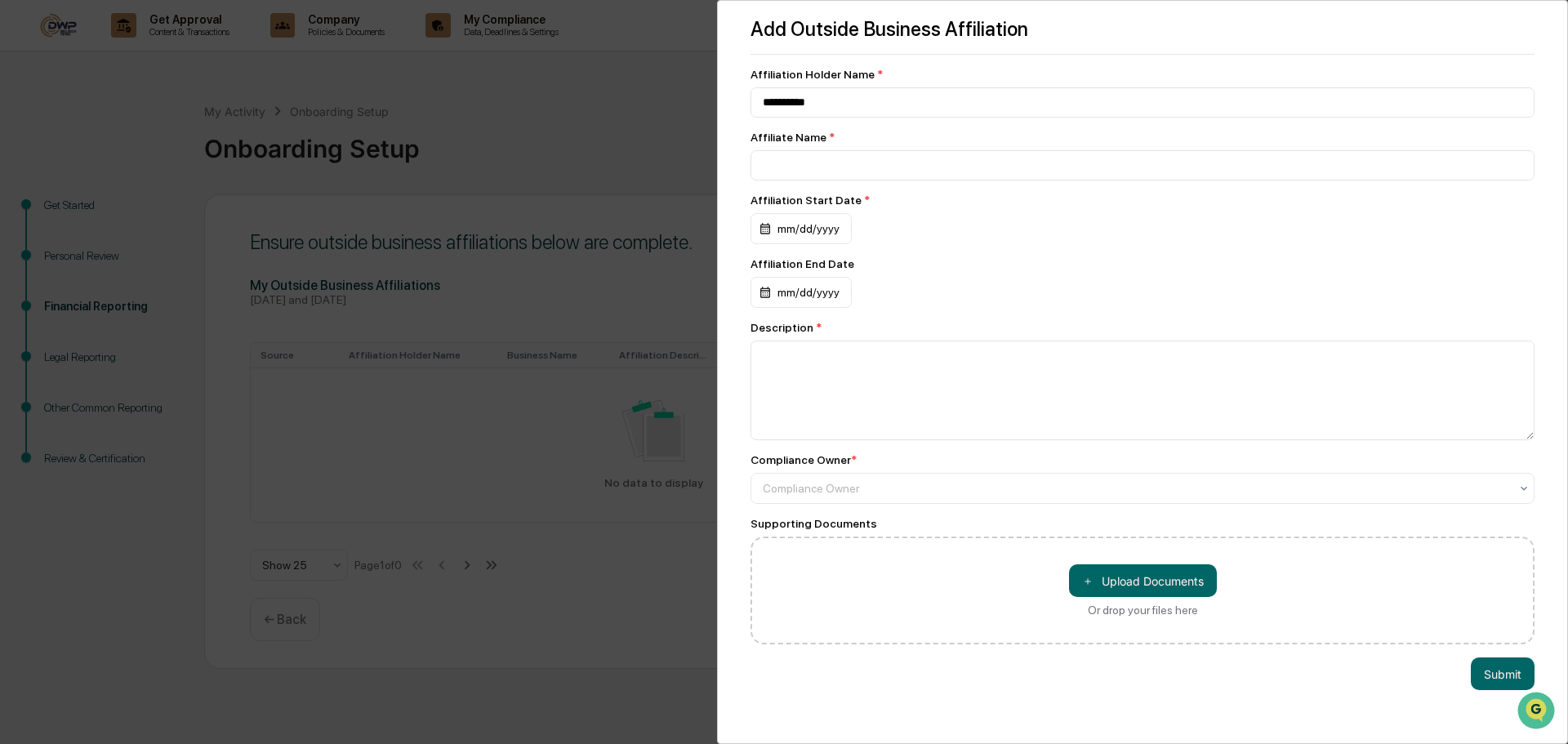
click at [877, 70] on span "*" at bounding box center [880, 74] width 5 height 13
click at [837, 74] on div "Affiliation Holder Name *" at bounding box center [1143, 74] width 784 height 13
drag, startPoint x: 837, startPoint y: 74, endPoint x: 786, endPoint y: 73, distance: 51.0
click at [786, 73] on div "Affiliation Holder Name *" at bounding box center [1143, 74] width 784 height 13
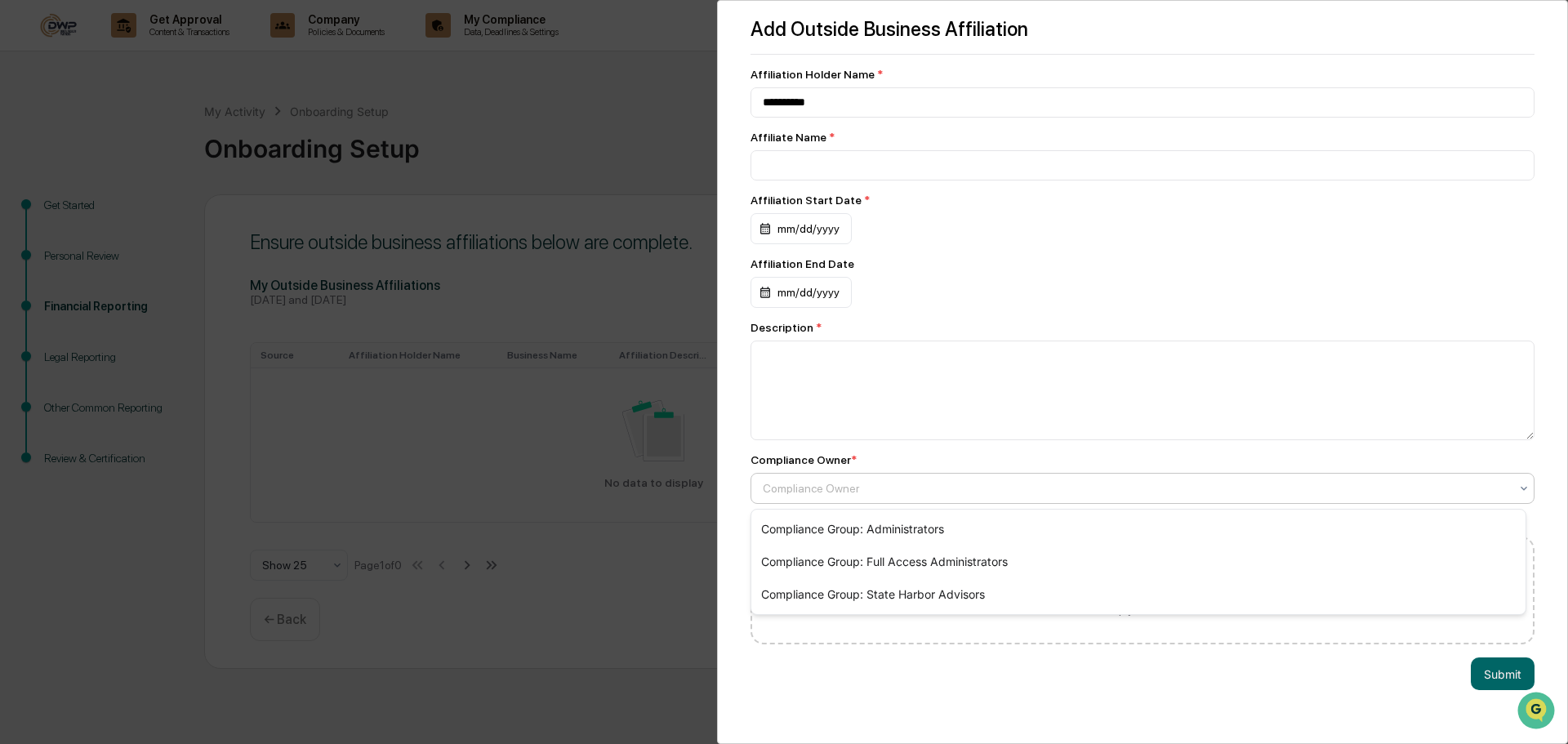
click at [830, 494] on div at bounding box center [1136, 488] width 747 height 16
click at [912, 532] on div "Compliance Group: Administrators" at bounding box center [1138, 529] width 774 height 33
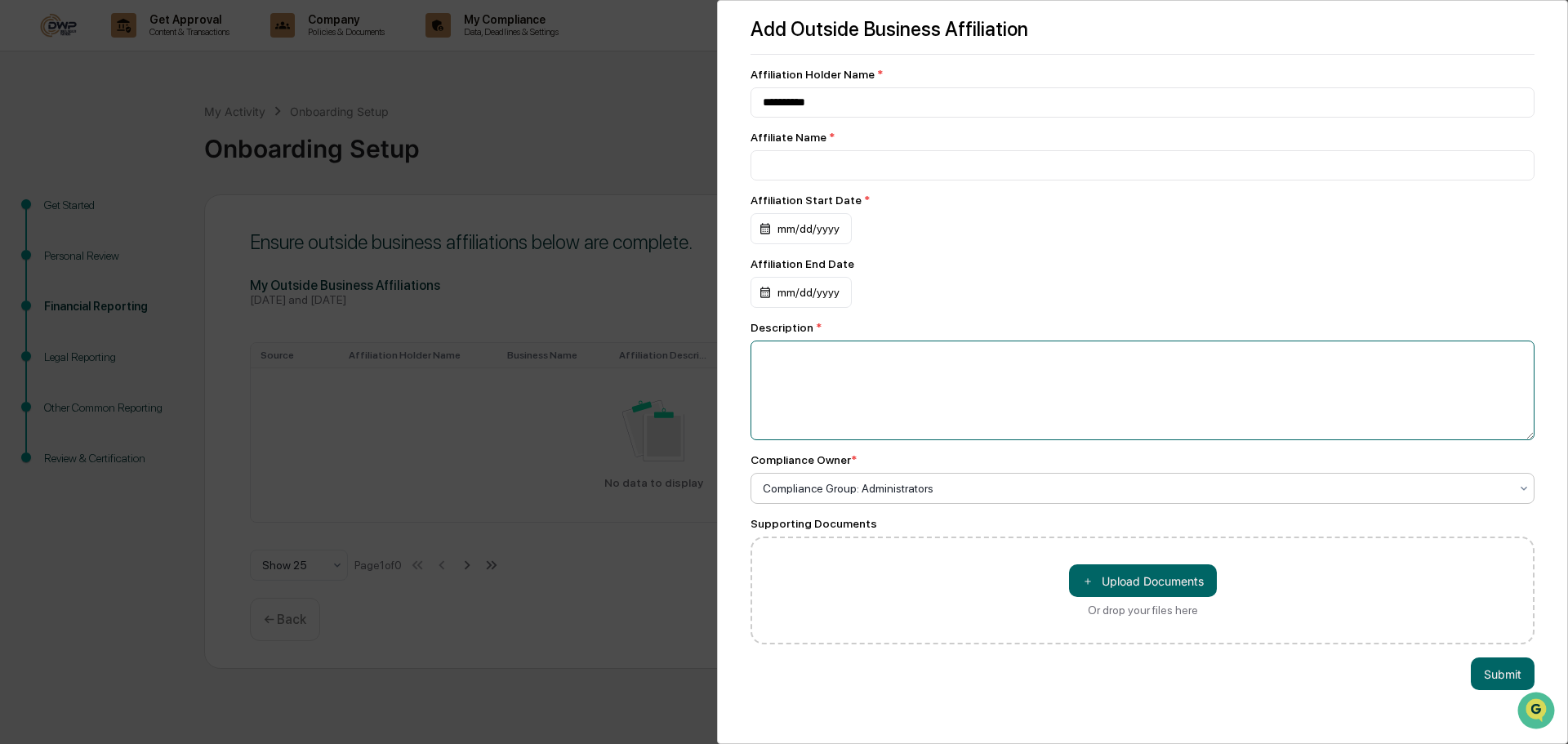
click at [854, 363] on textarea at bounding box center [1143, 390] width 784 height 100
drag, startPoint x: 841, startPoint y: 101, endPoint x: 743, endPoint y: 103, distance: 98.0
click at [743, 103] on div "**********" at bounding box center [1142, 372] width 851 height 744
type input "**********"
click at [789, 165] on input at bounding box center [1143, 165] width 784 height 30
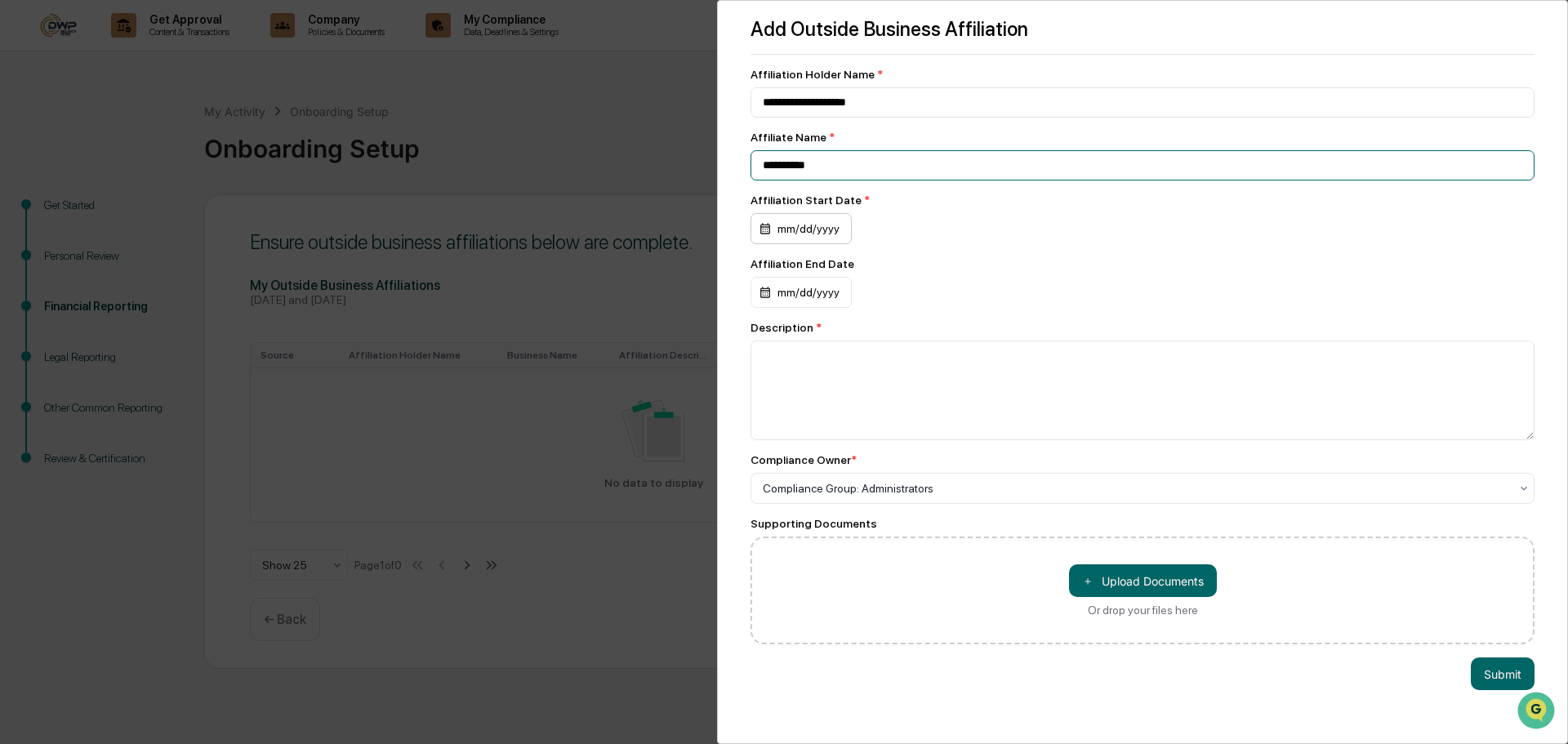
type input "**********"
click at [789, 227] on div "mm/dd/yyyy" at bounding box center [801, 229] width 101 height 31
